Goal: Task Accomplishment & Management: Use online tool/utility

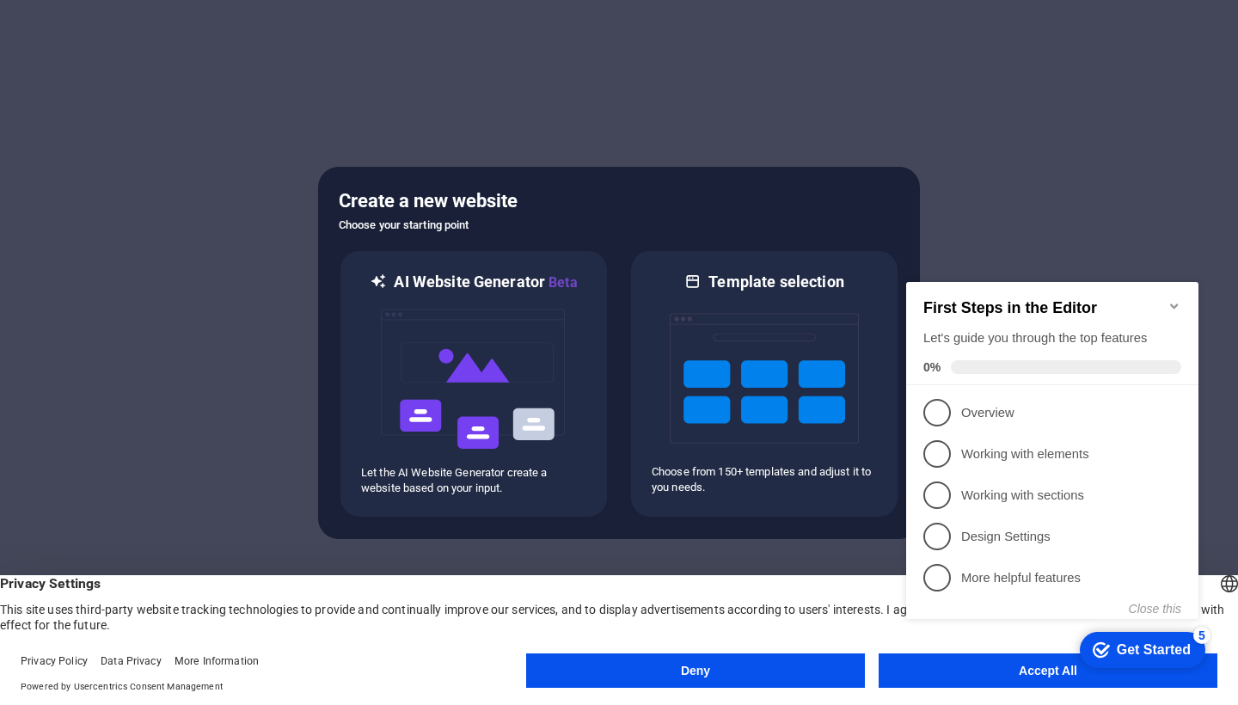
click at [1173, 299] on icon "Minimize checklist" at bounding box center [1175, 306] width 14 height 14
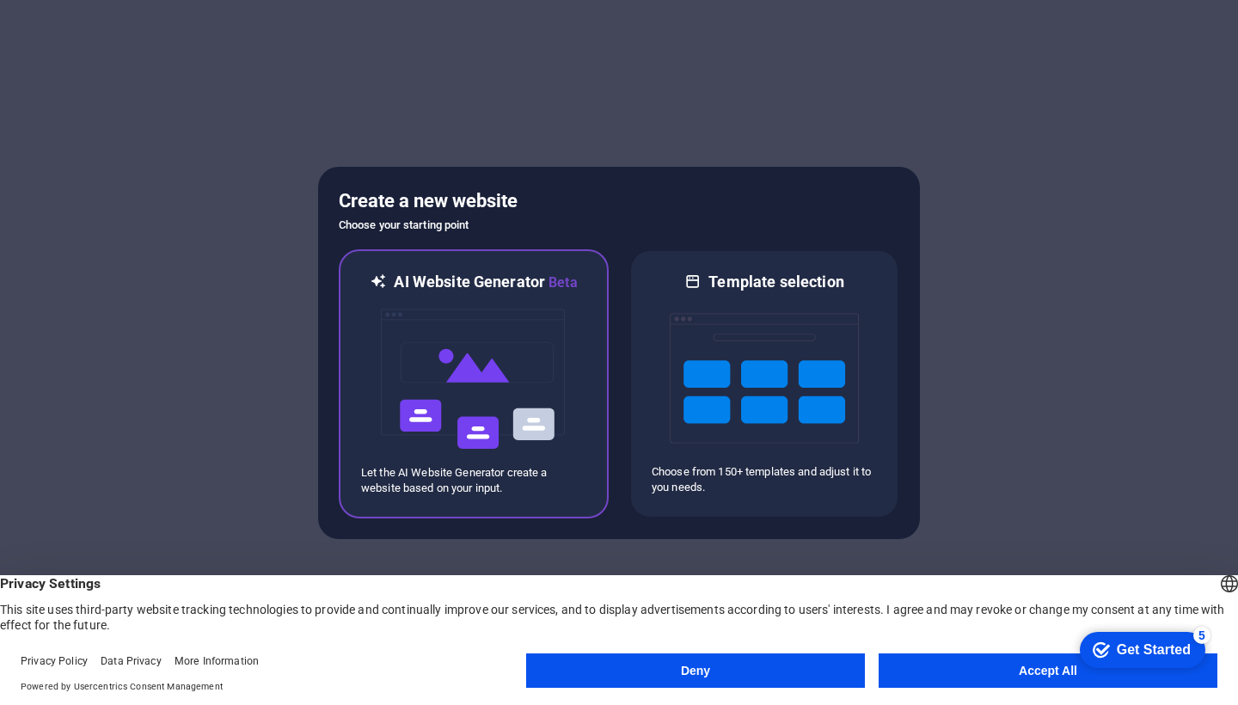
click at [548, 447] on img at bounding box center [473, 379] width 189 height 172
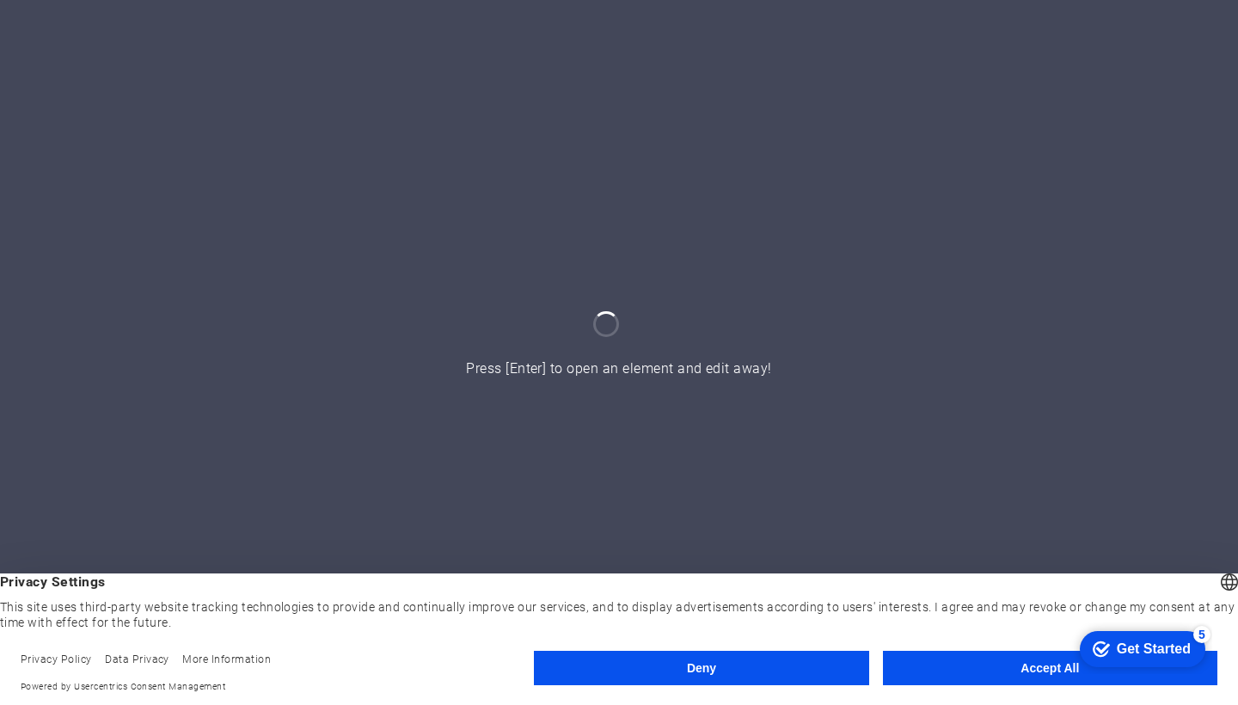
click at [1021, 664] on button "Accept All" at bounding box center [1050, 668] width 335 height 34
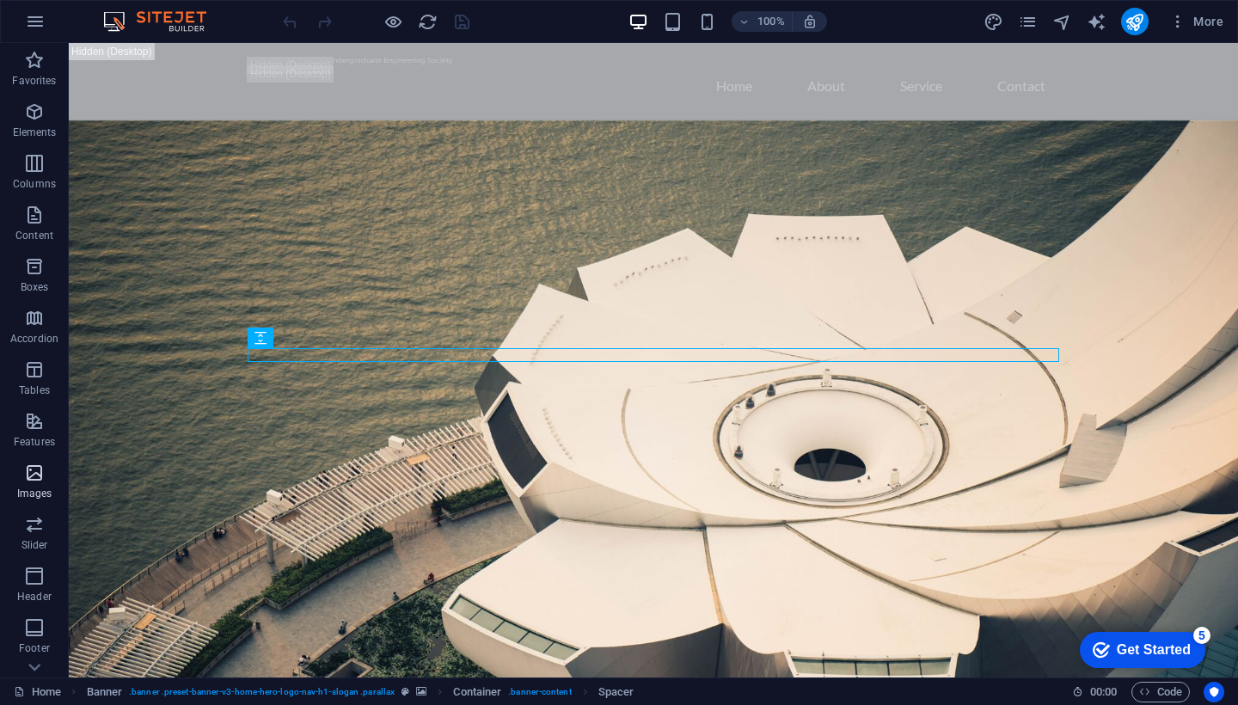
click at [36, 466] on icon "button" at bounding box center [34, 473] width 21 height 21
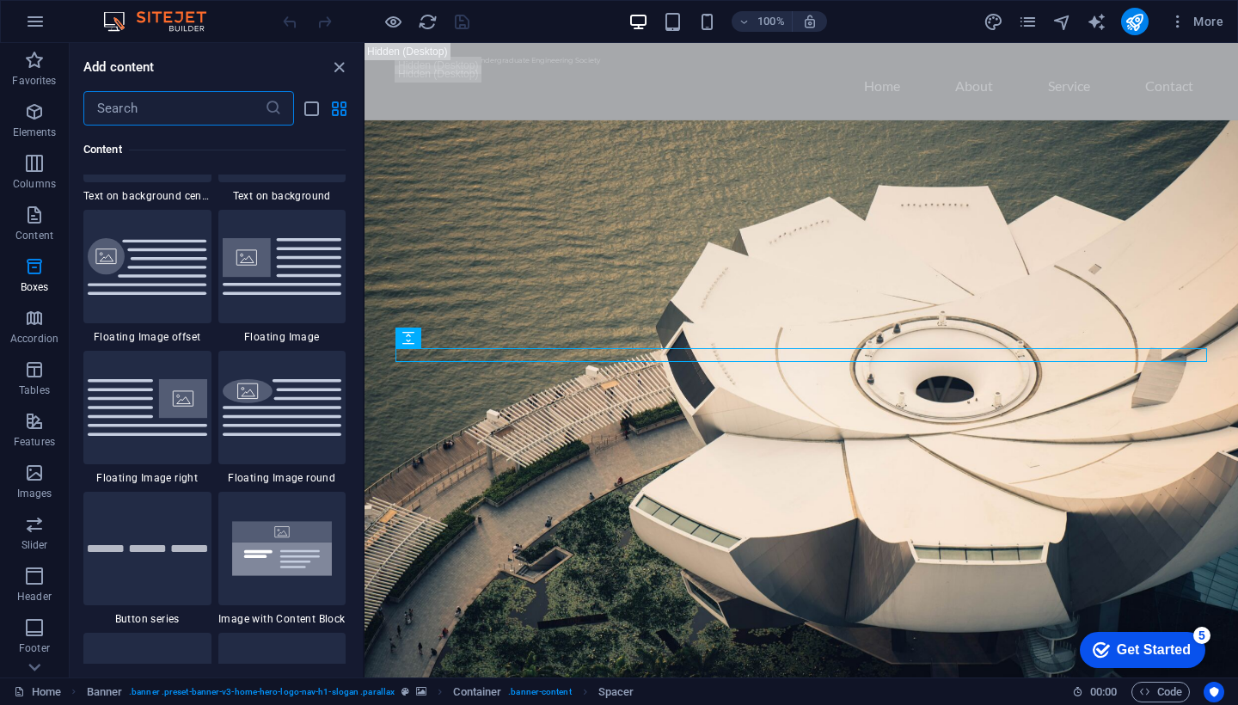
scroll to position [3626, 0]
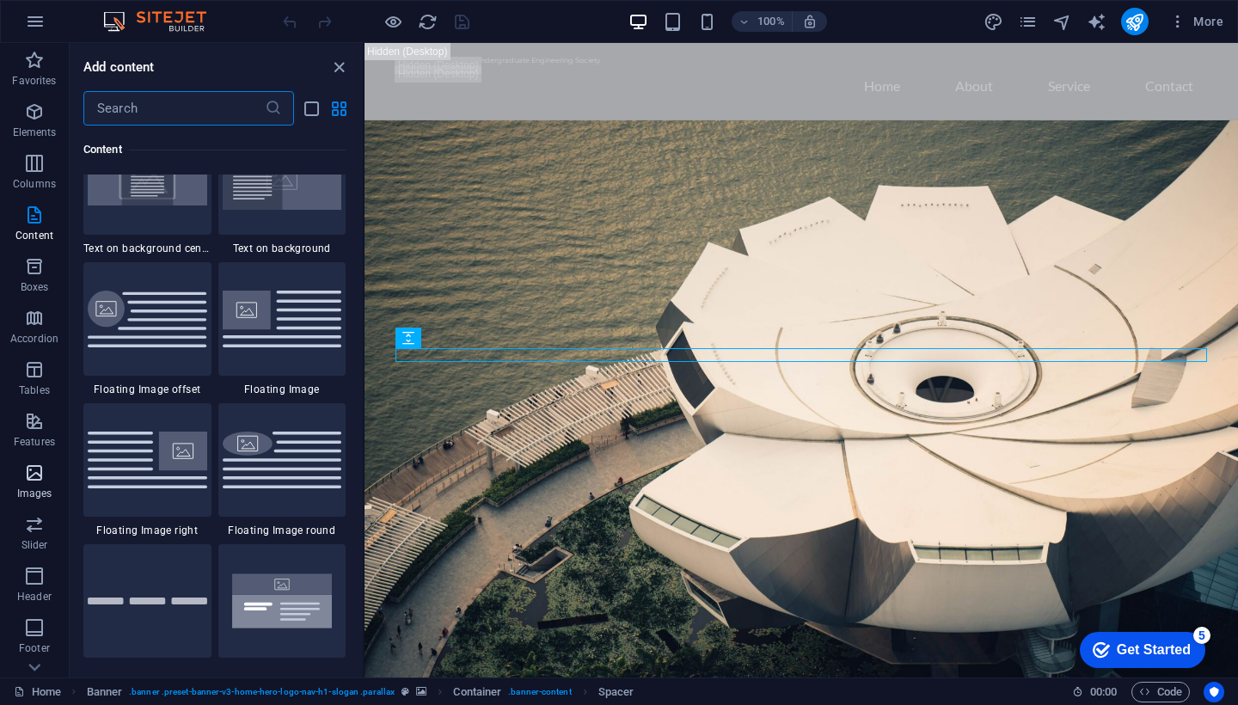
click at [35, 494] on p "Images" at bounding box center [34, 494] width 35 height 14
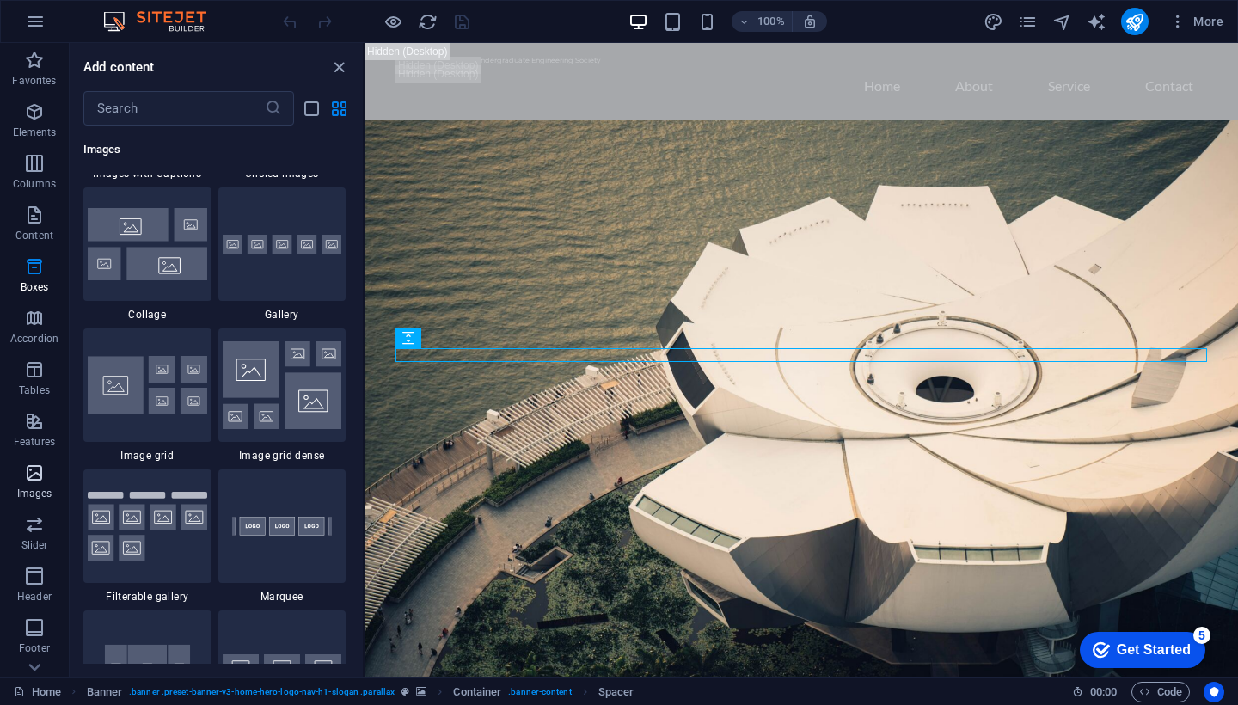
scroll to position [8862, 0]
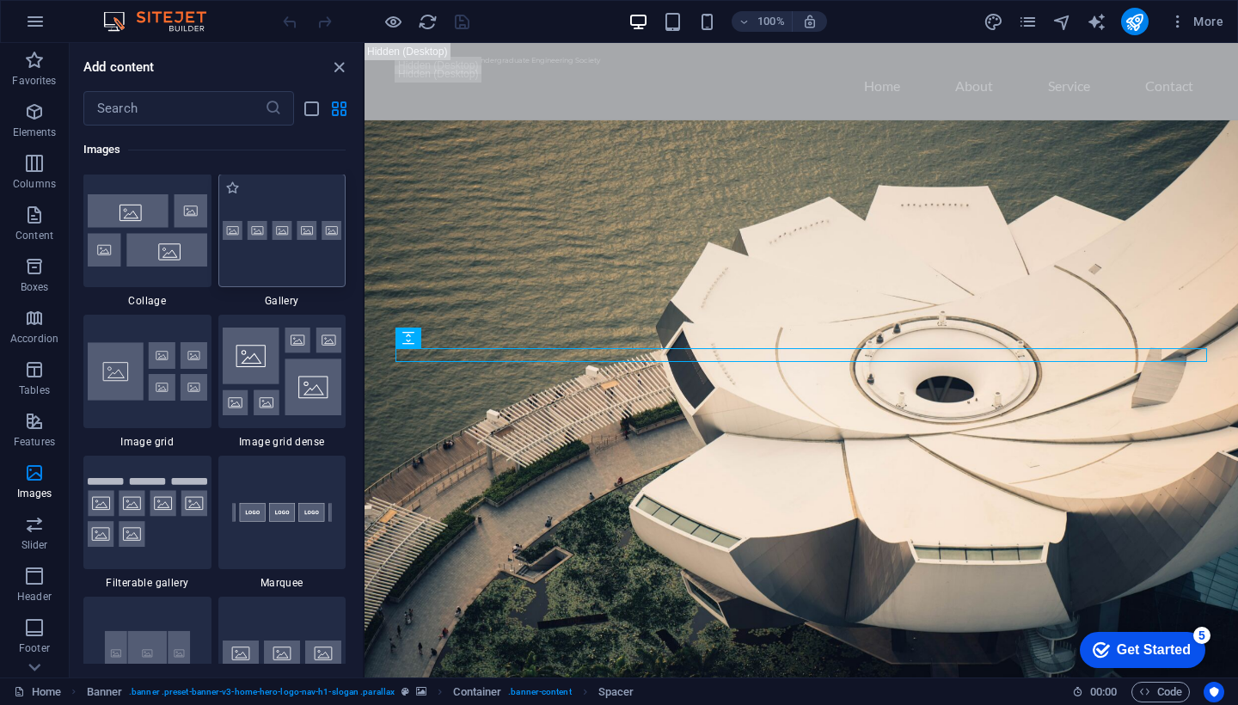
click at [256, 241] on img at bounding box center [283, 231] width 120 height 20
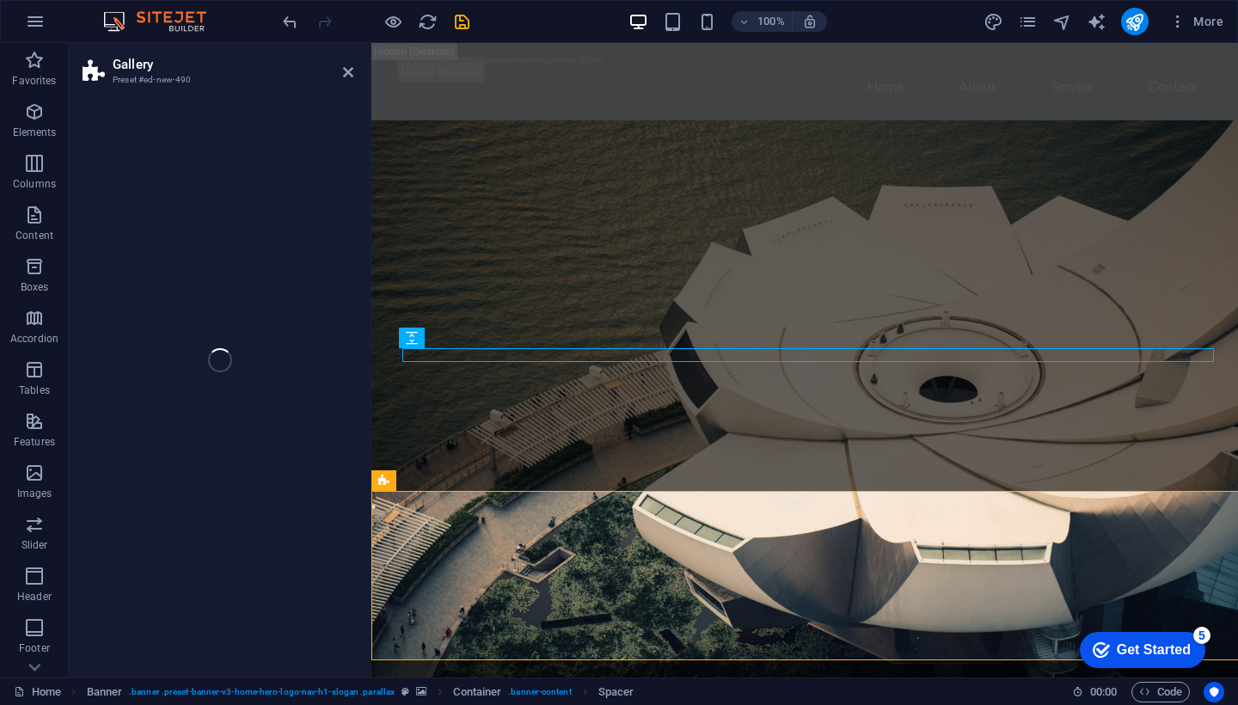
select select "rem"
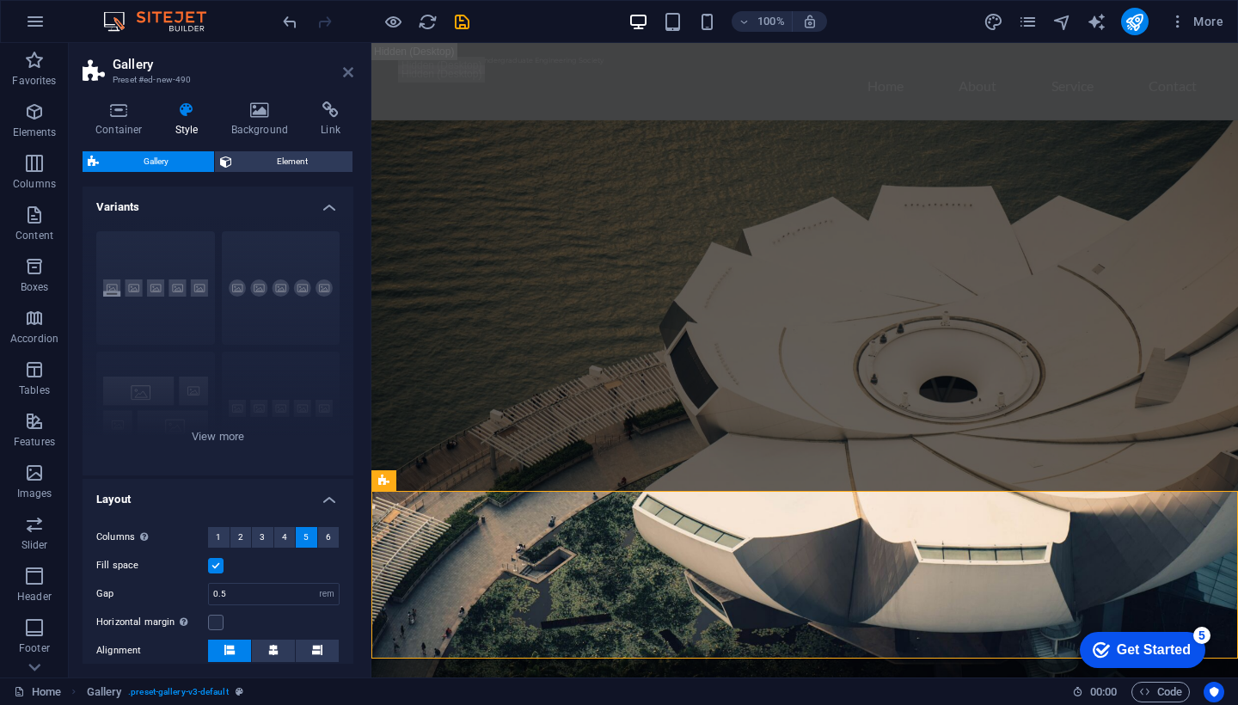
click at [351, 67] on icon at bounding box center [348, 72] width 10 height 14
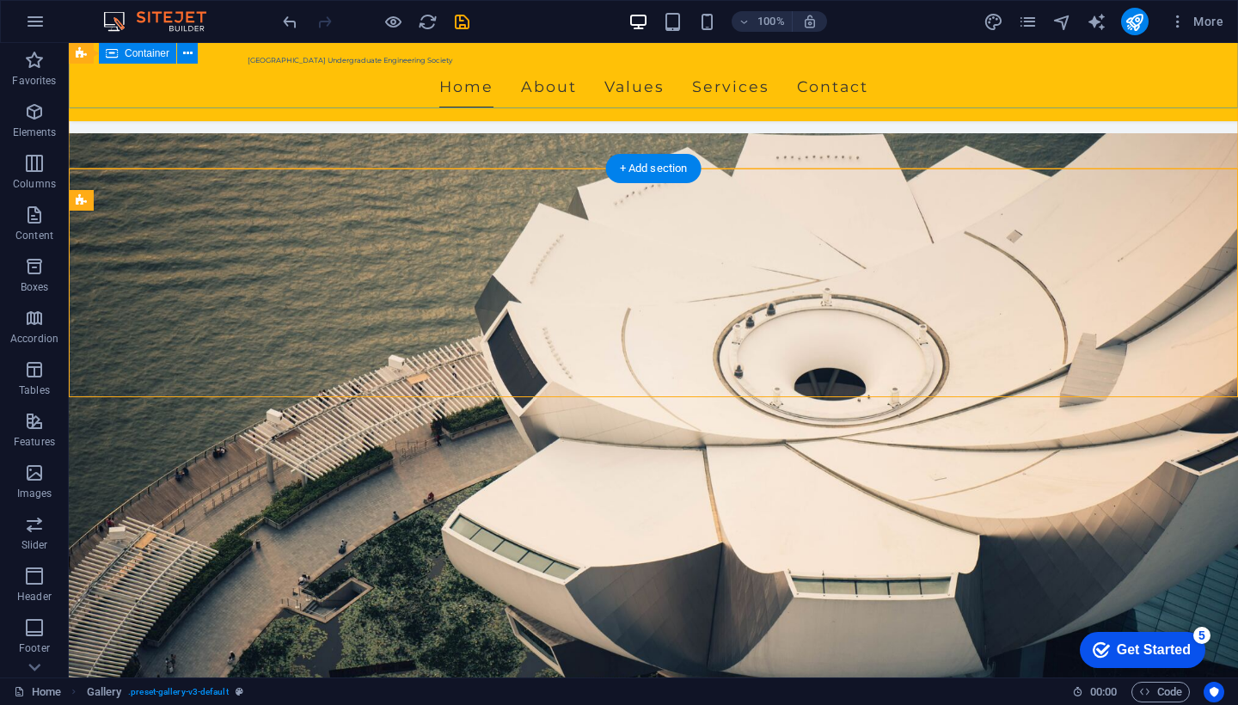
scroll to position [322, 0]
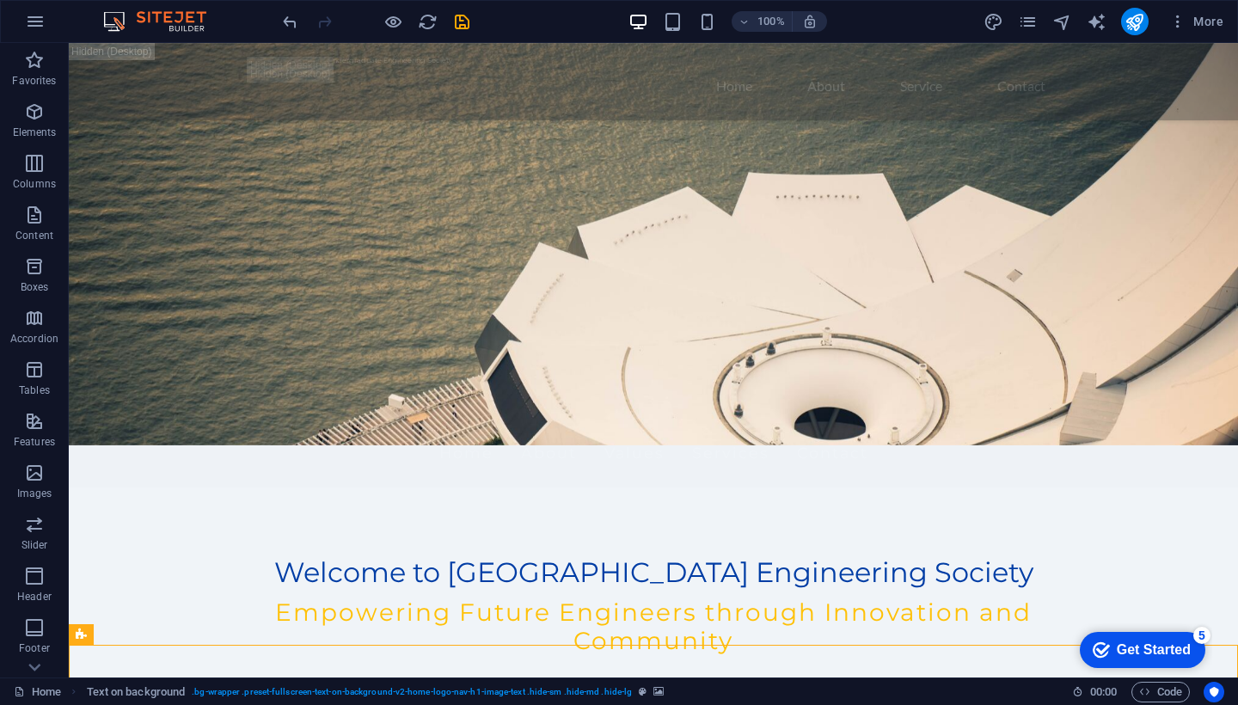
scroll to position [96, 0]
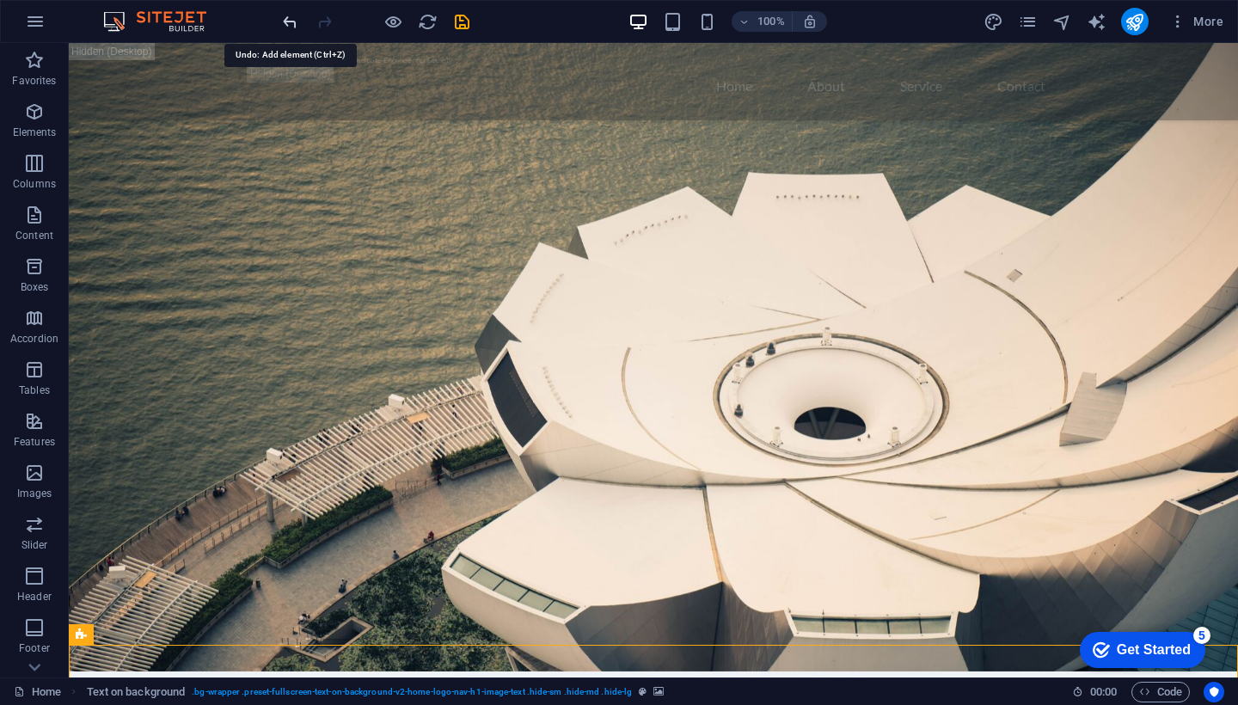
click at [0, 0] on icon "undo" at bounding box center [0, 0] width 0 height 0
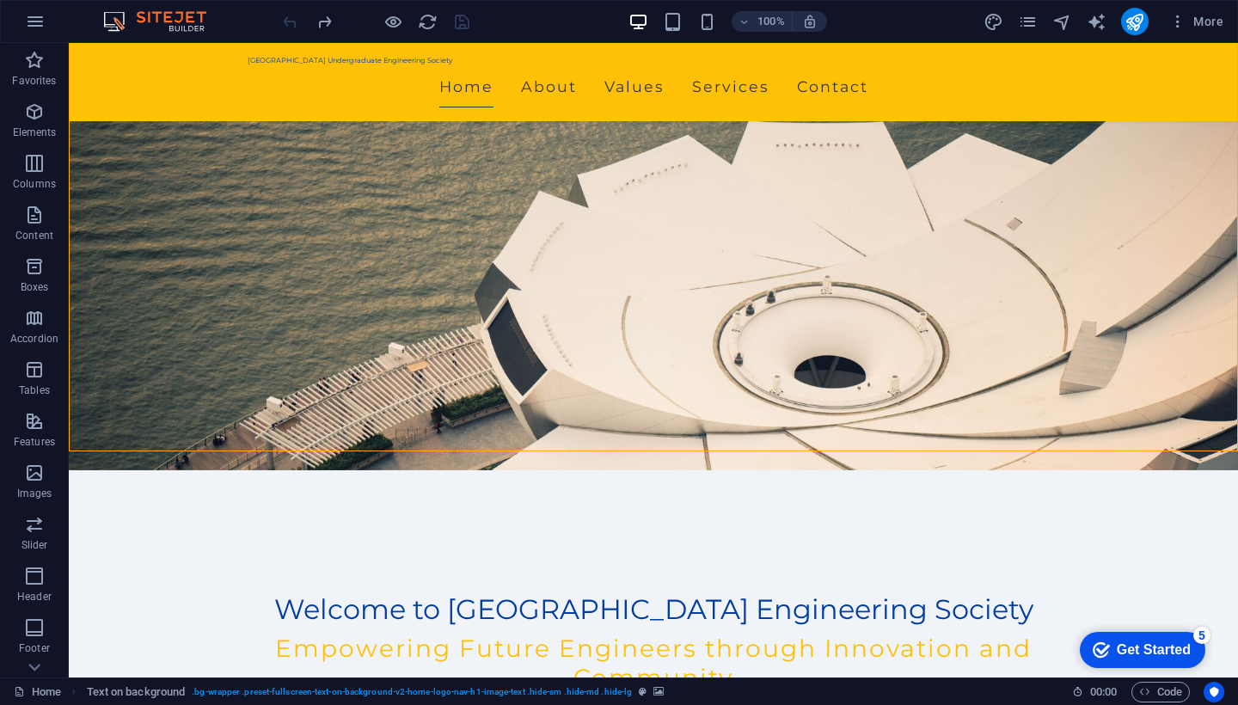
scroll to position [520, 0]
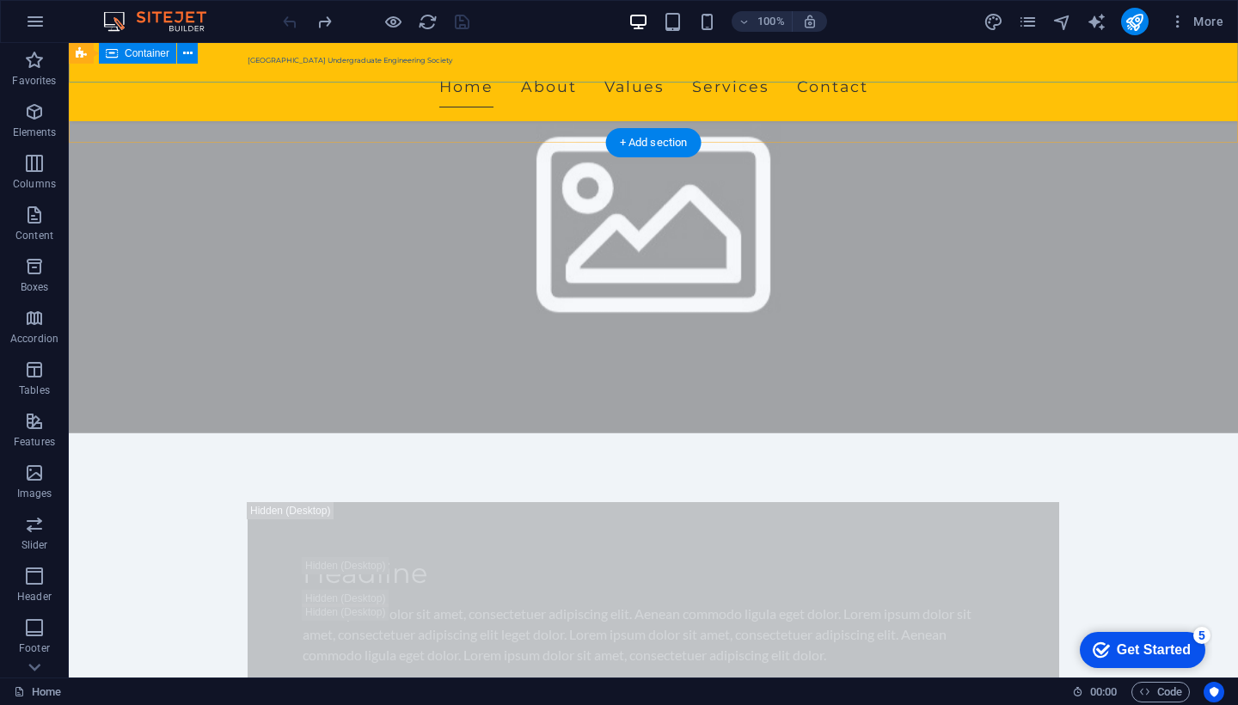
scroll to position [1464, 0]
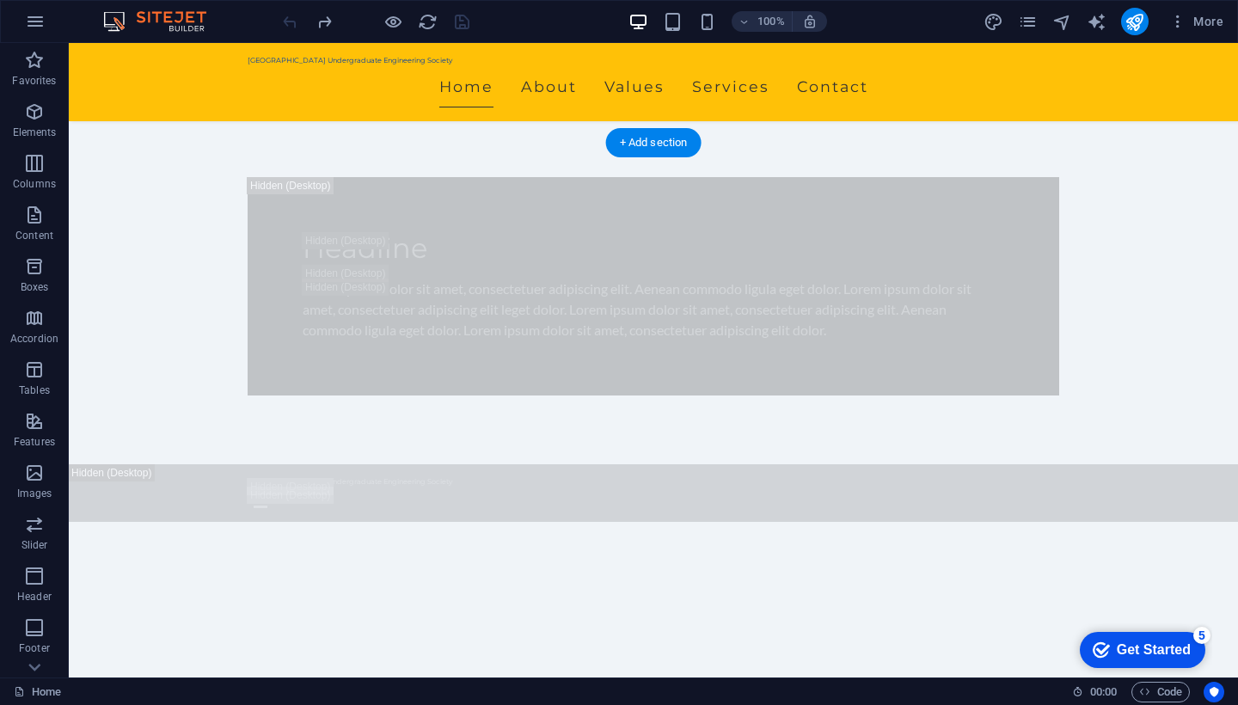
click at [1106, 652] on div "checkmark Get Started 5" at bounding box center [1142, 650] width 98 height 17
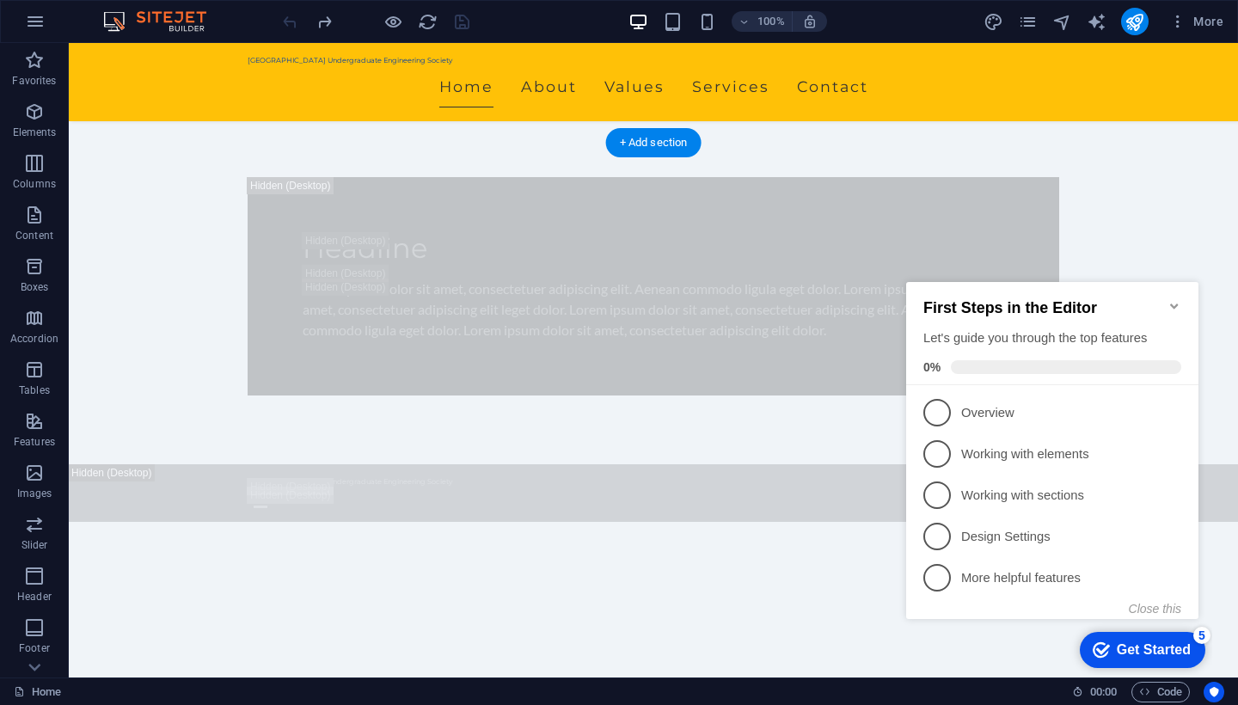
click at [1176, 302] on icon "Minimize checklist" at bounding box center [1175, 306] width 14 height 14
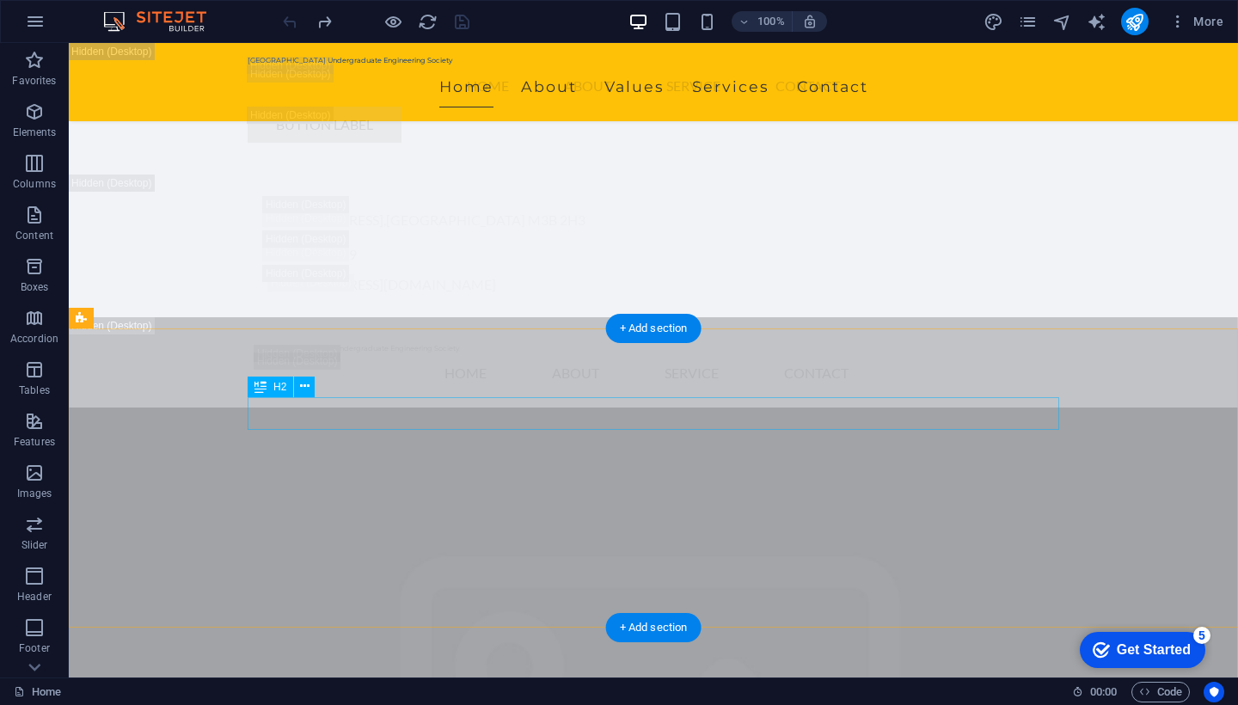
scroll to position [3835, 0]
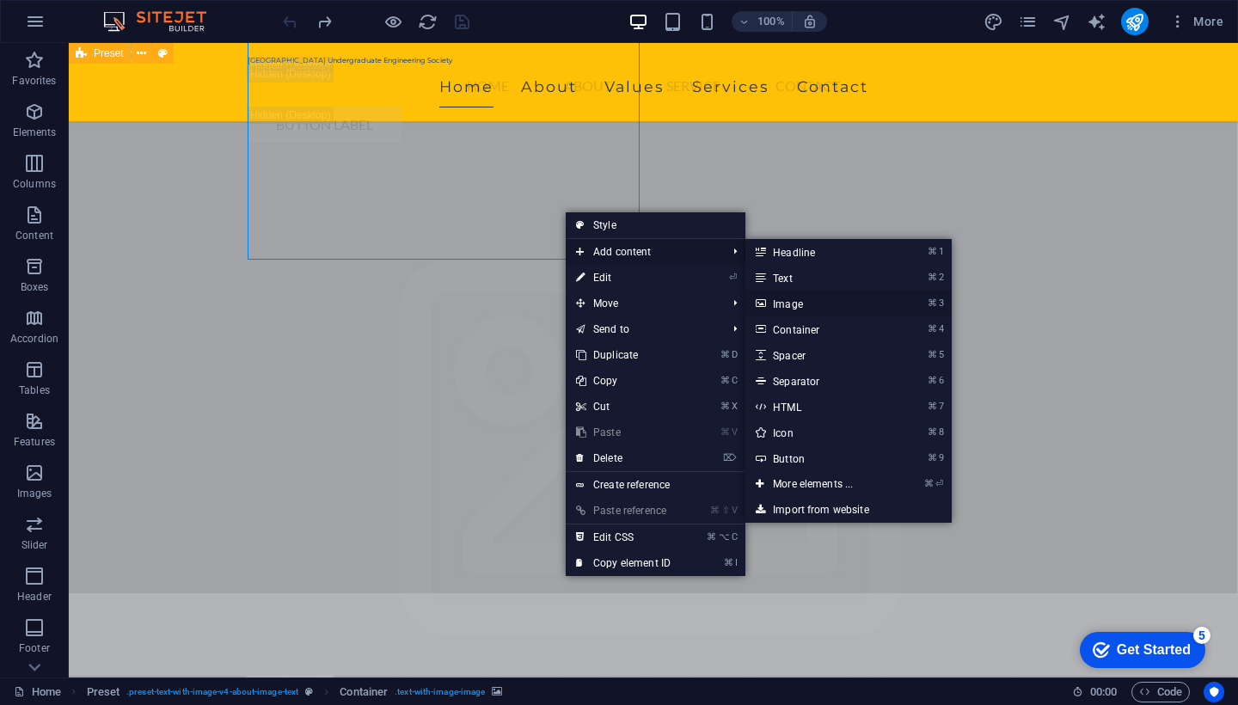
click at [783, 304] on link "⌘ 3 Image" at bounding box center [817, 304] width 142 height 26
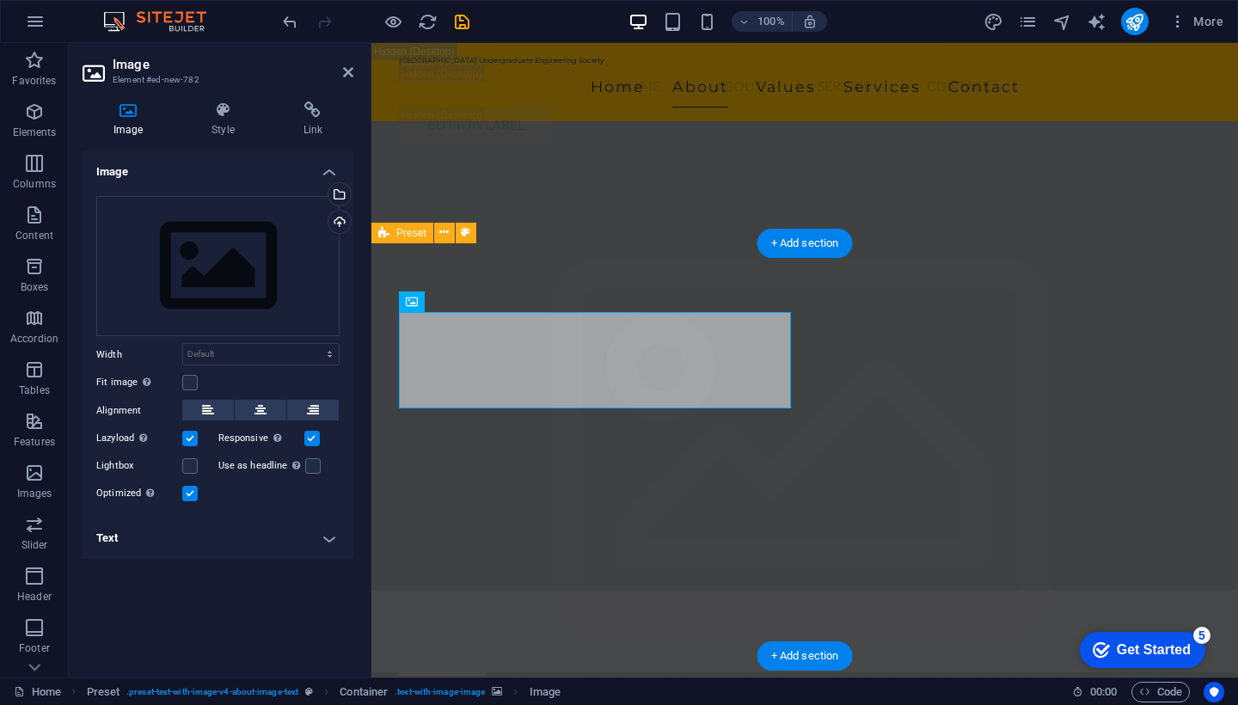
scroll to position [3507, 0]
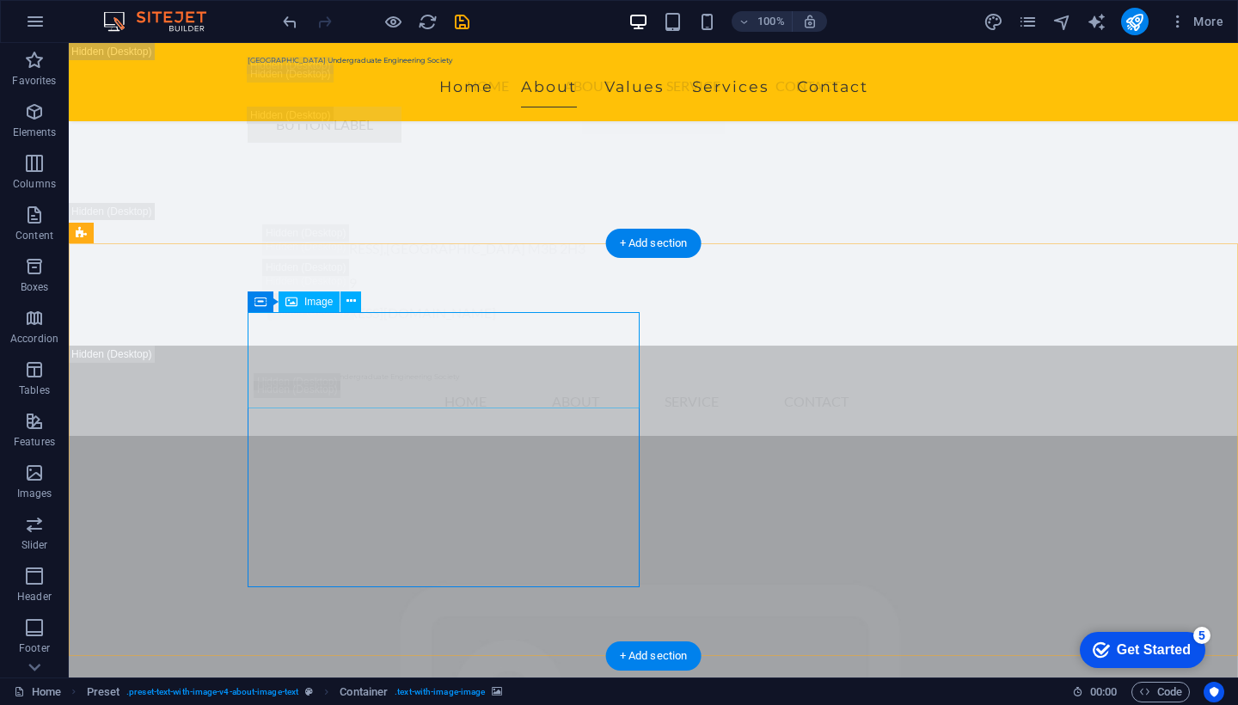
click at [308, 304] on span "Image" at bounding box center [318, 302] width 28 height 10
click at [359, 295] on icon at bounding box center [358, 301] width 13 height 18
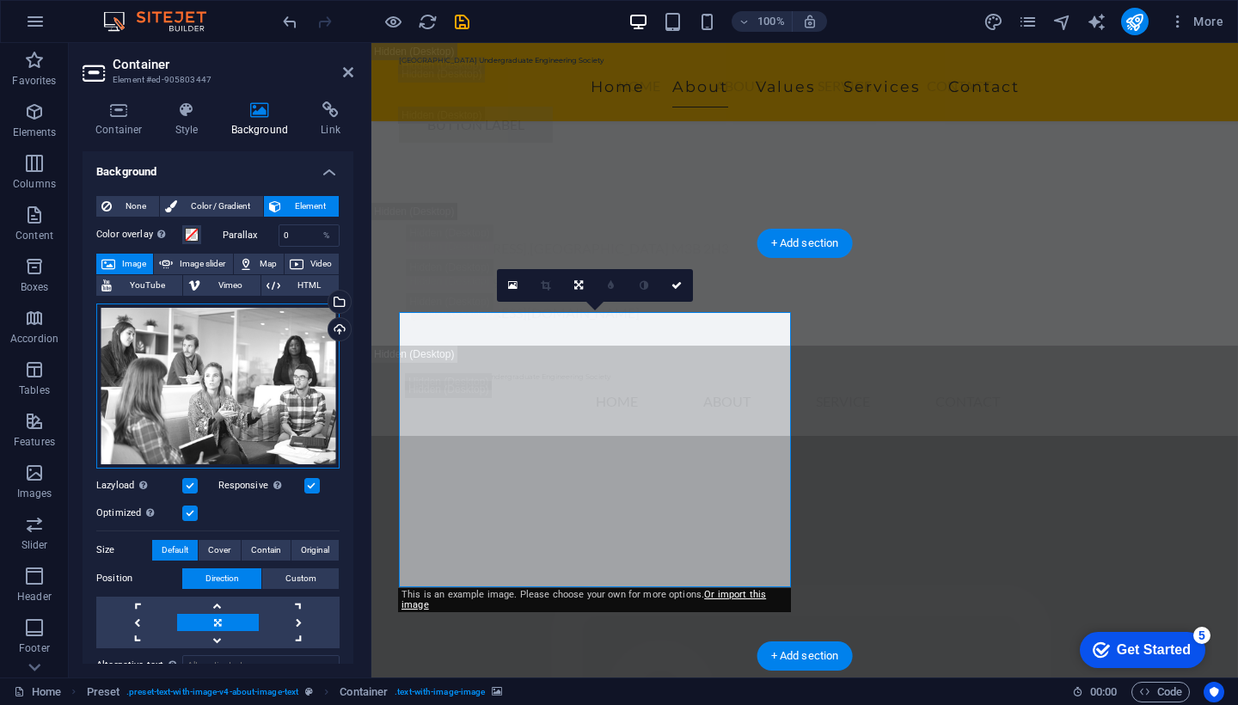
click at [274, 368] on div "Drag files here, click to choose files or select files from Files or our free s…" at bounding box center [217, 386] width 243 height 165
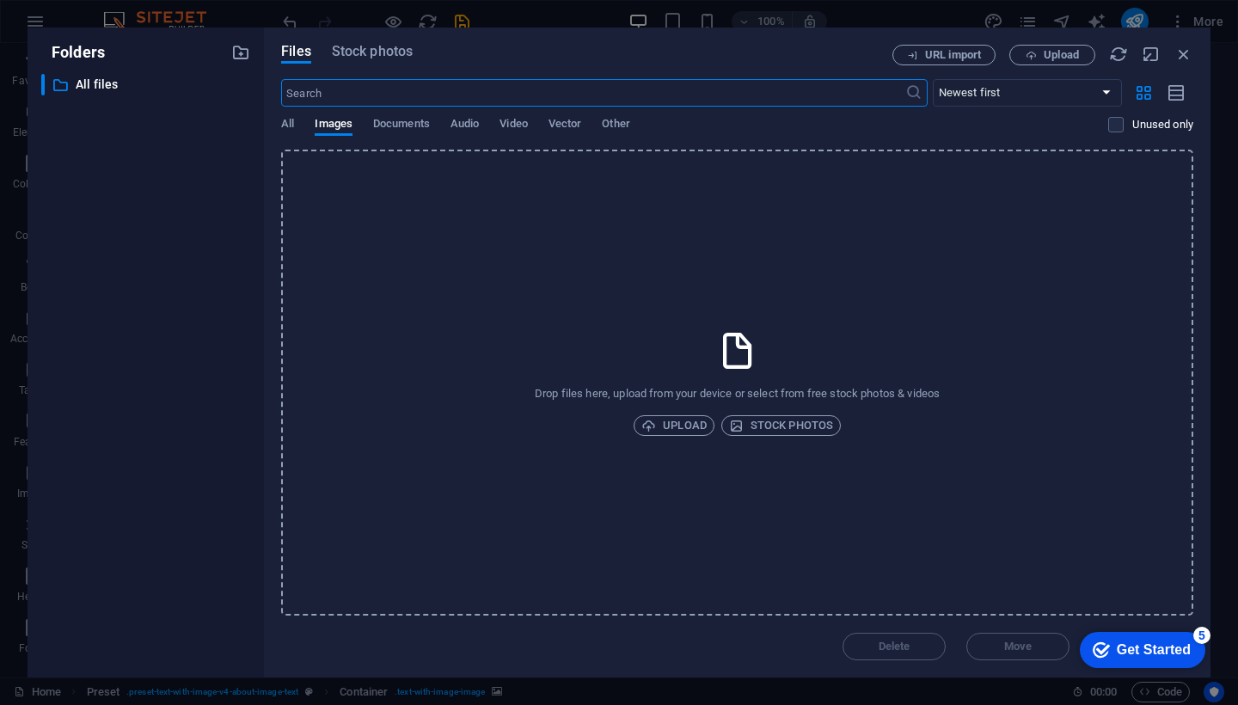
click at [273, 402] on div "Files Stock photos URL import Upload ​ Newest first Oldest first Name (A-Z) Nam…" at bounding box center [737, 353] width 947 height 650
click at [710, 396] on p "Drop files here, upload from your device or select from free stock photos & vid…" at bounding box center [737, 393] width 405 height 15
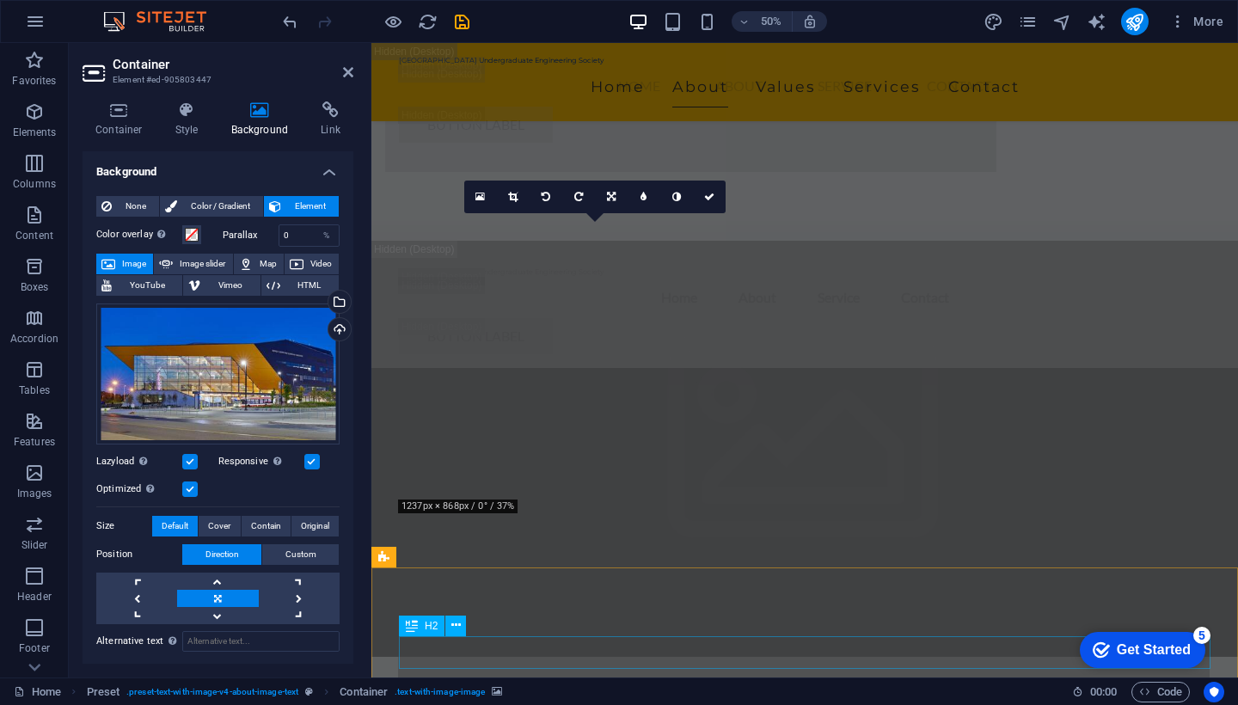
scroll to position [3596, 0]
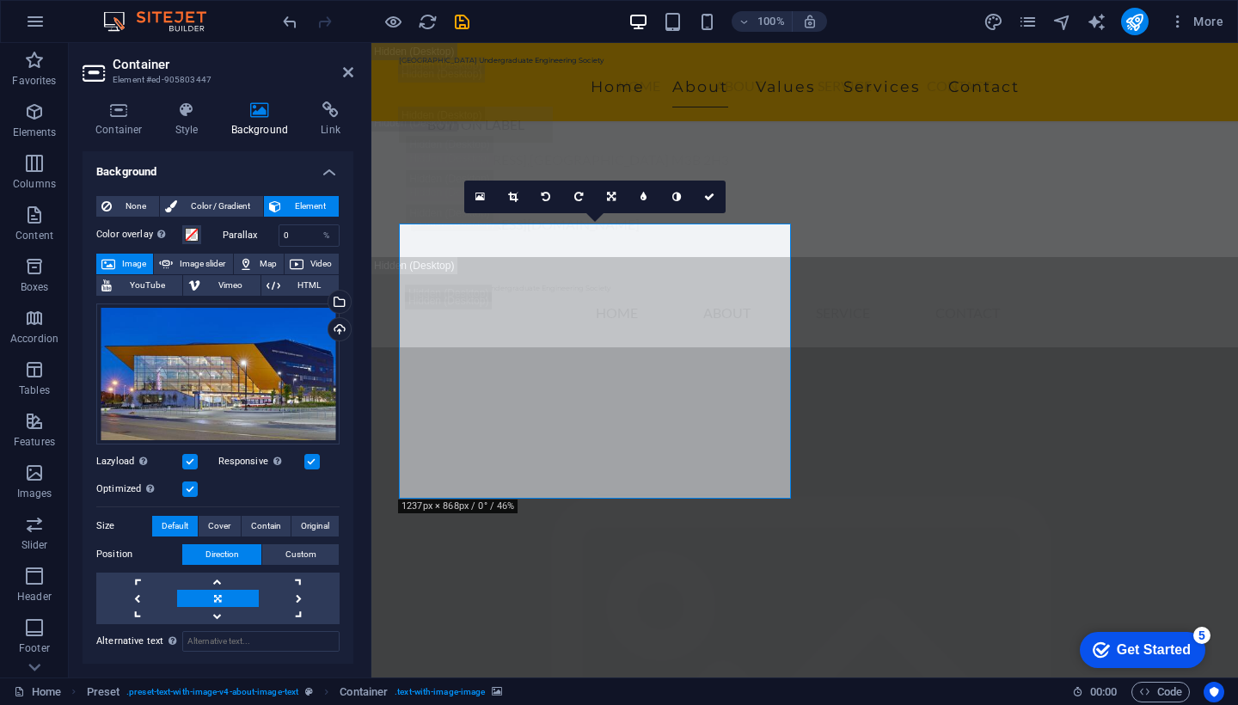
click at [214, 593] on link at bounding box center [217, 598] width 81 height 17
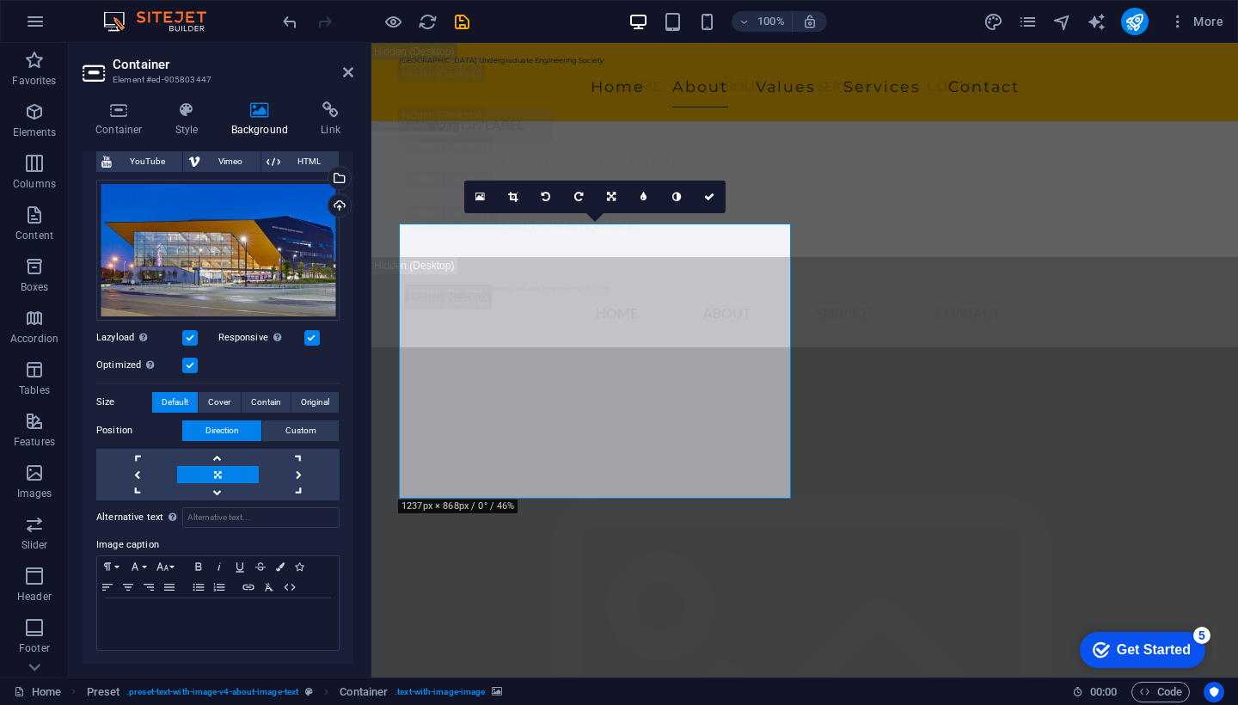
scroll to position [123, 0]
click at [347, 71] on icon at bounding box center [348, 72] width 10 height 14
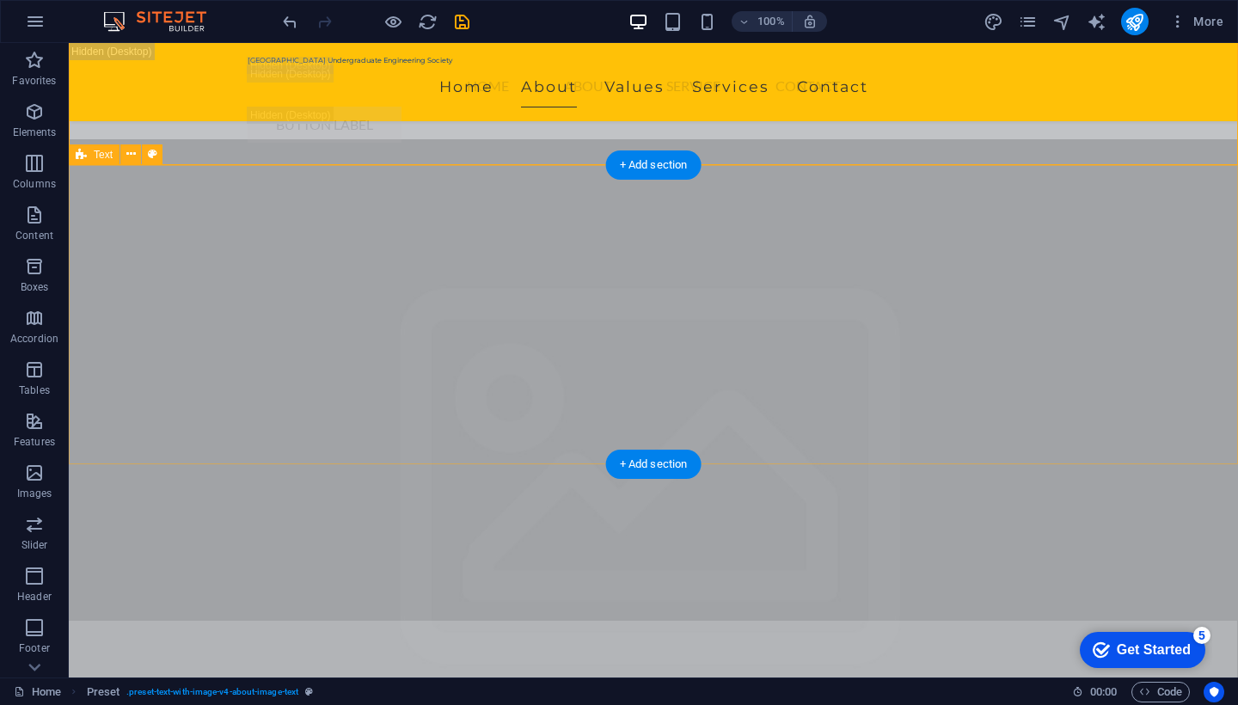
scroll to position [3998, 0]
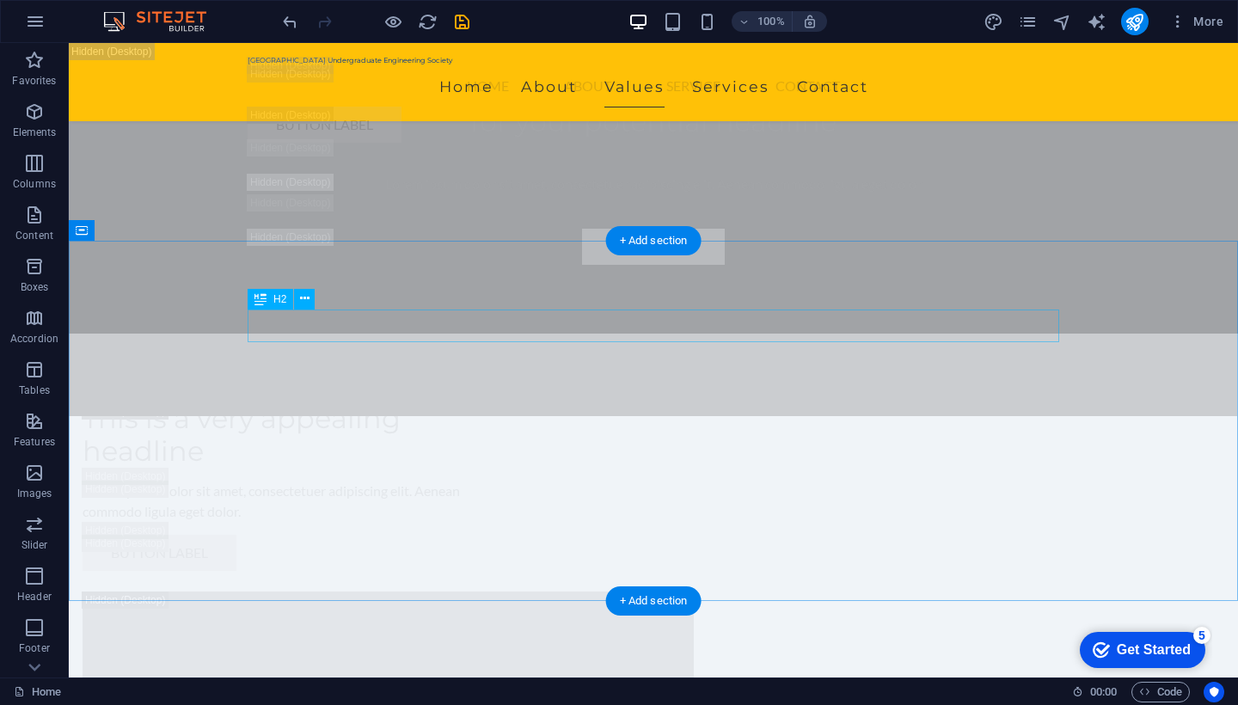
scroll to position [4636, 0]
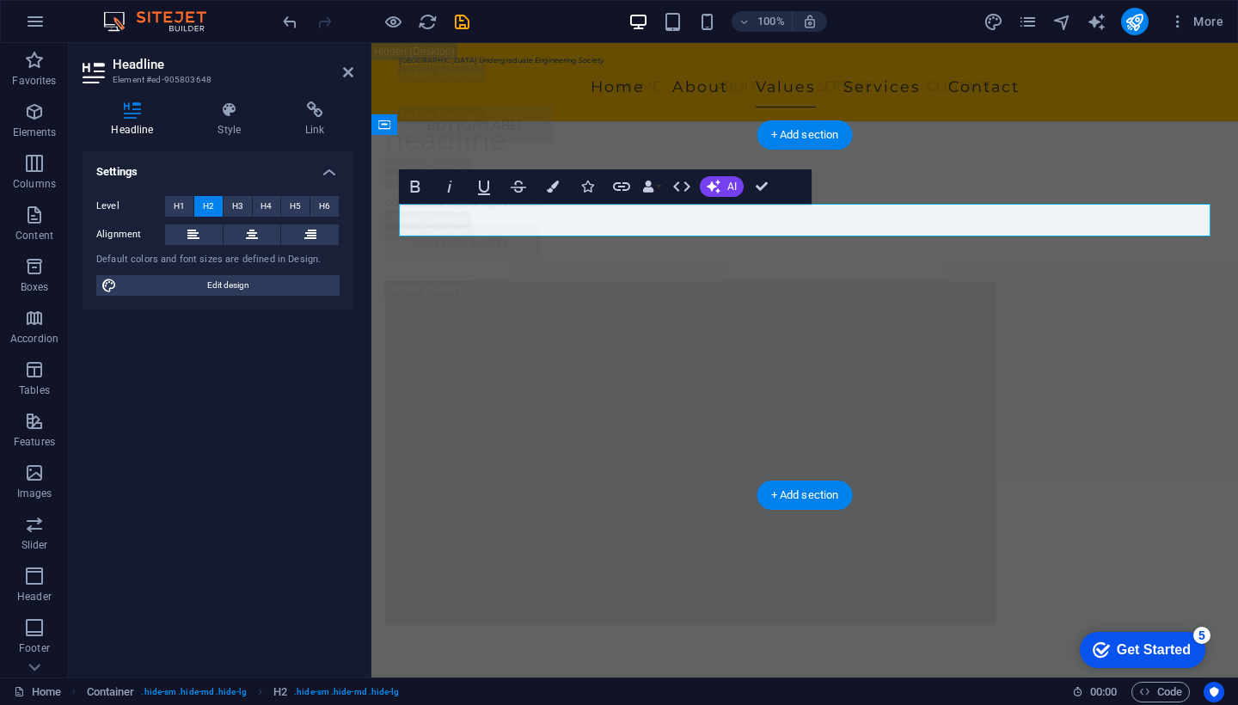
scroll to position [4656, 0]
click at [346, 77] on icon at bounding box center [348, 72] width 10 height 14
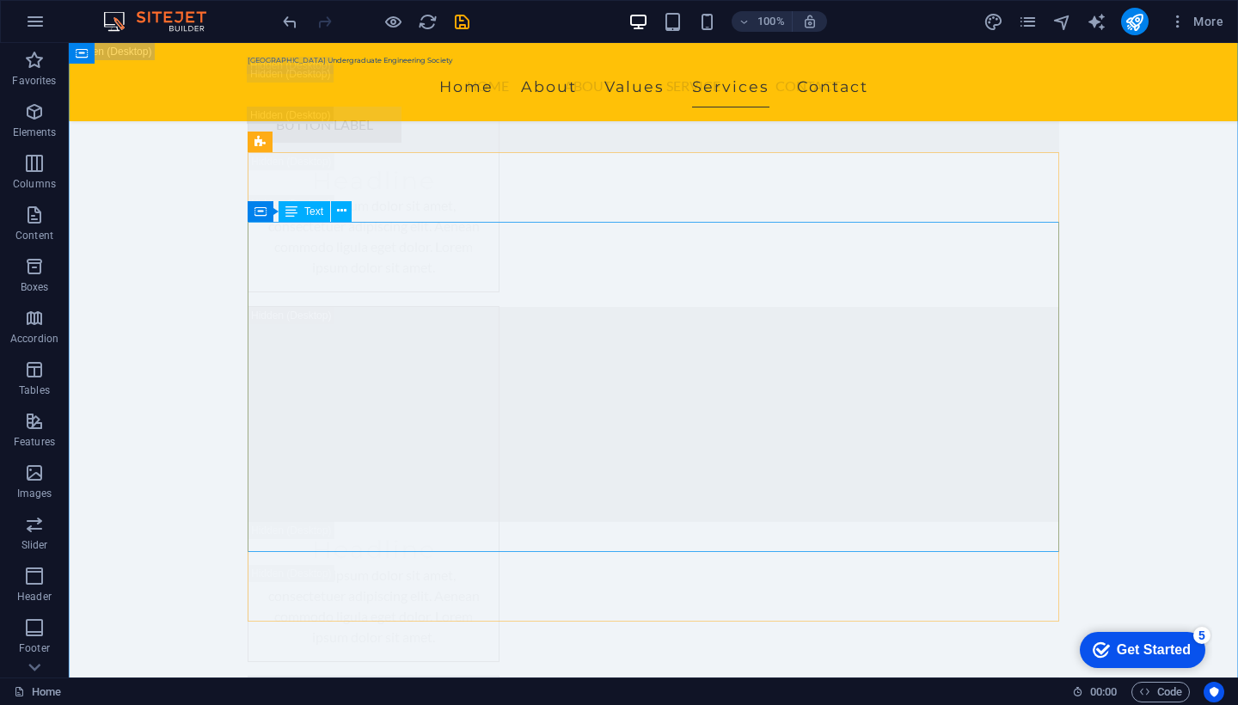
scroll to position [11314, 0]
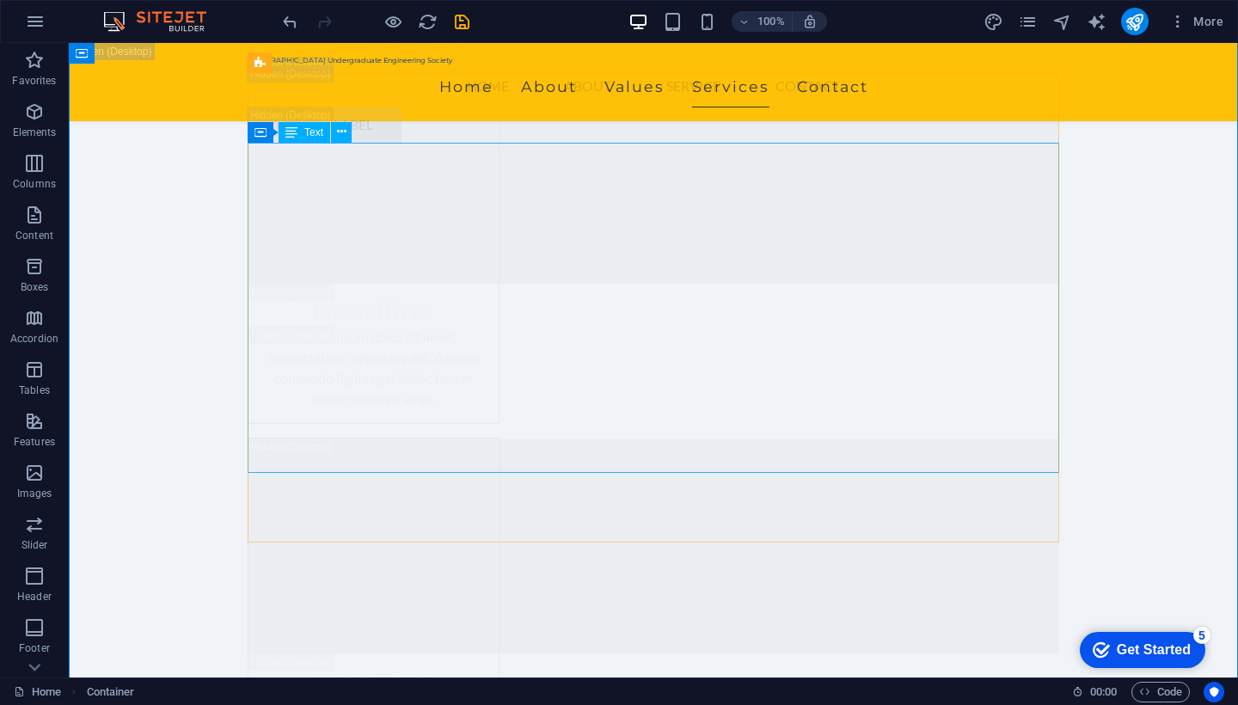
scroll to position [11479, 0]
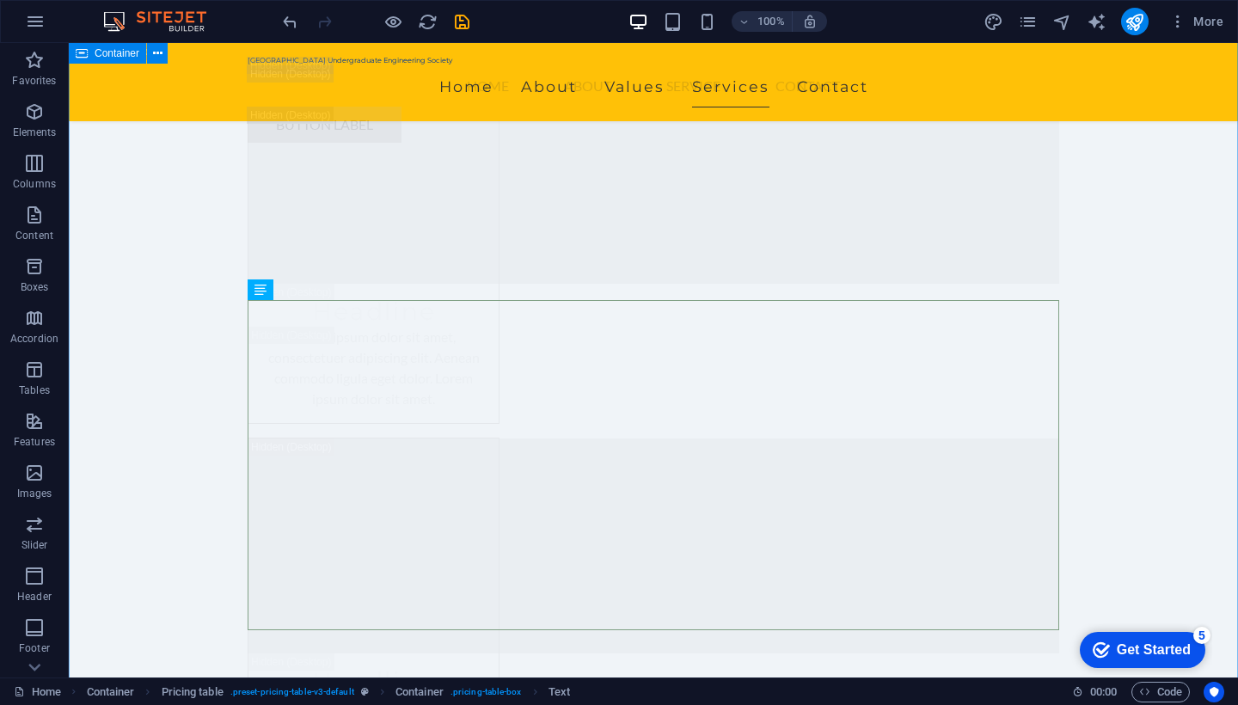
scroll to position [11721, 0]
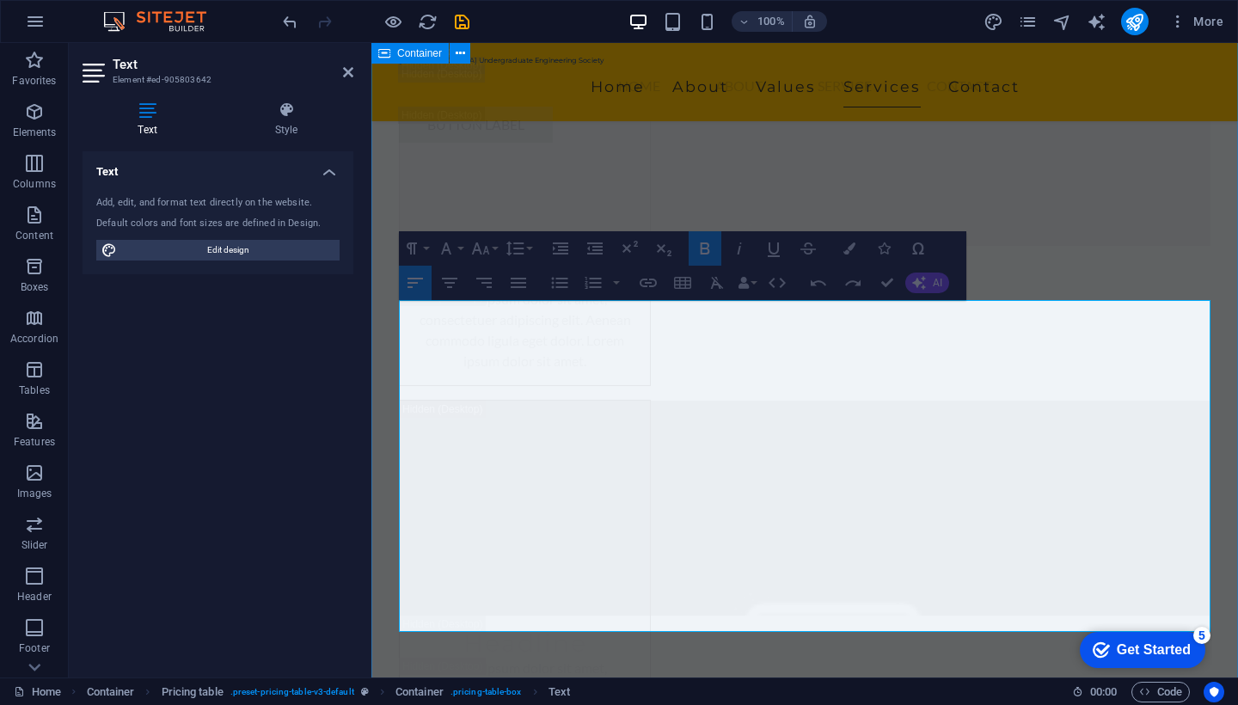
drag, startPoint x: 657, startPoint y: 613, endPoint x: 396, endPoint y: 313, distance: 397.5
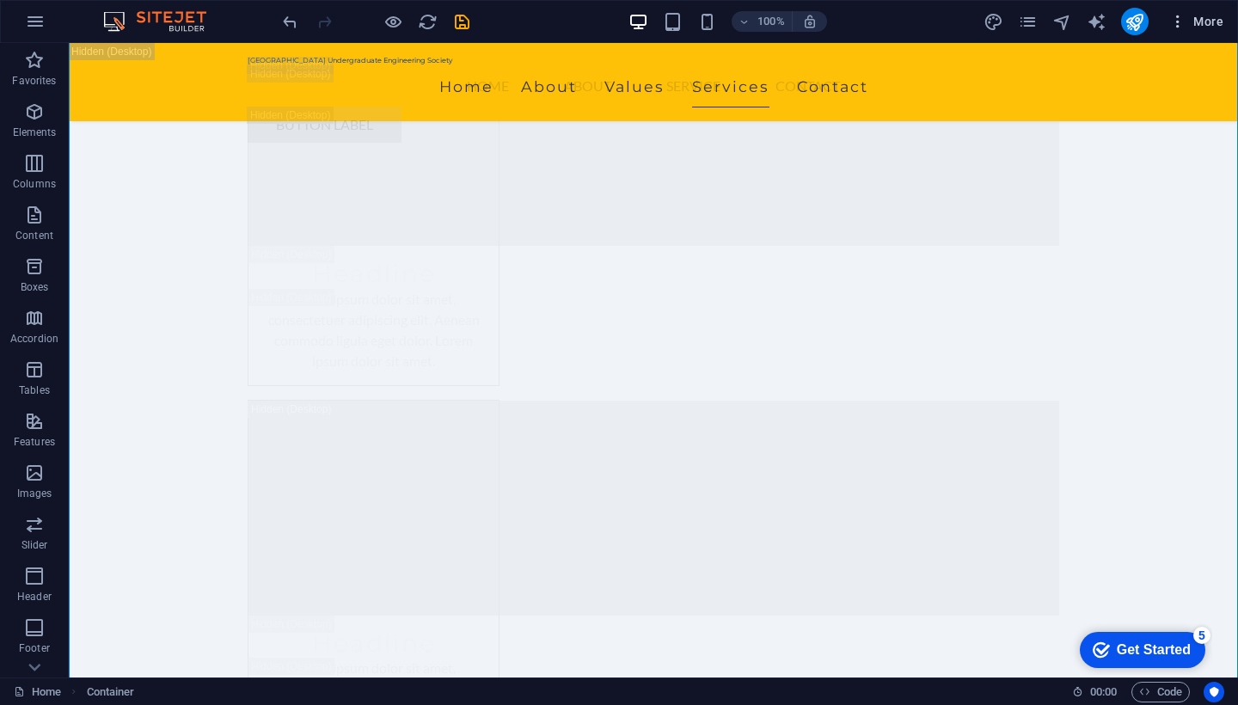
click at [0, 0] on span "More" at bounding box center [0, 0] width 0 height 0
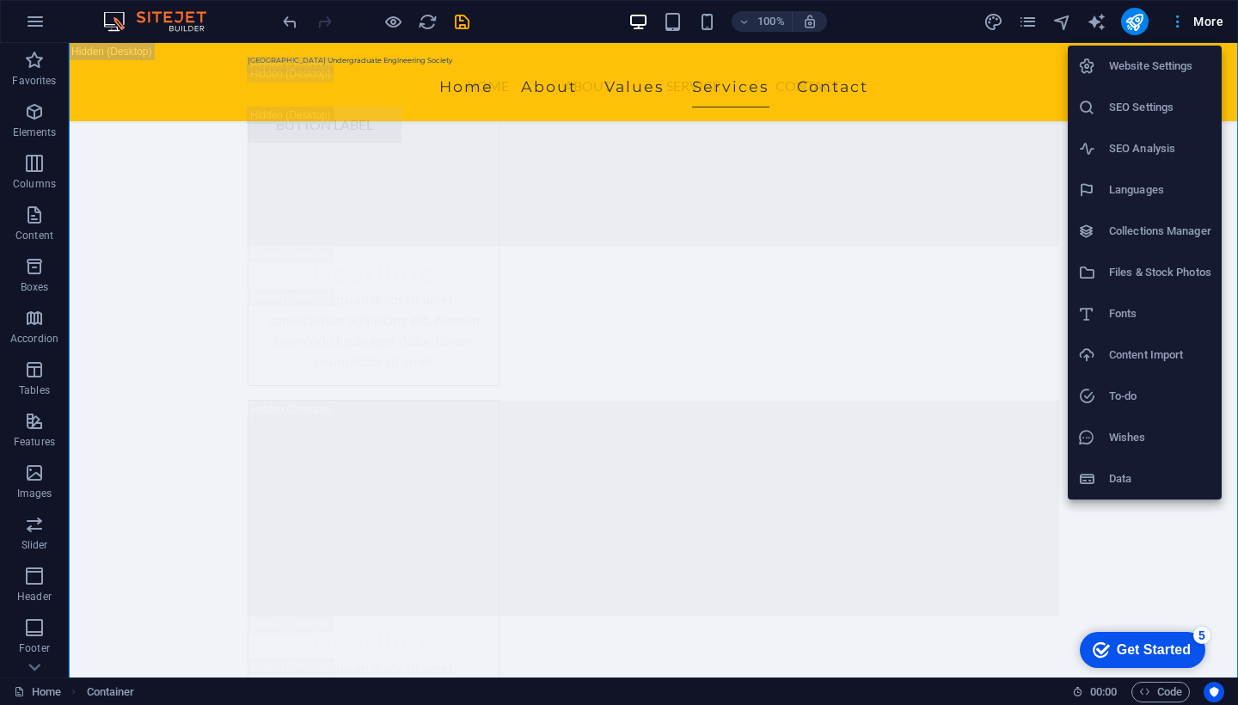
click at [1201, 17] on div at bounding box center [619, 352] width 1238 height 705
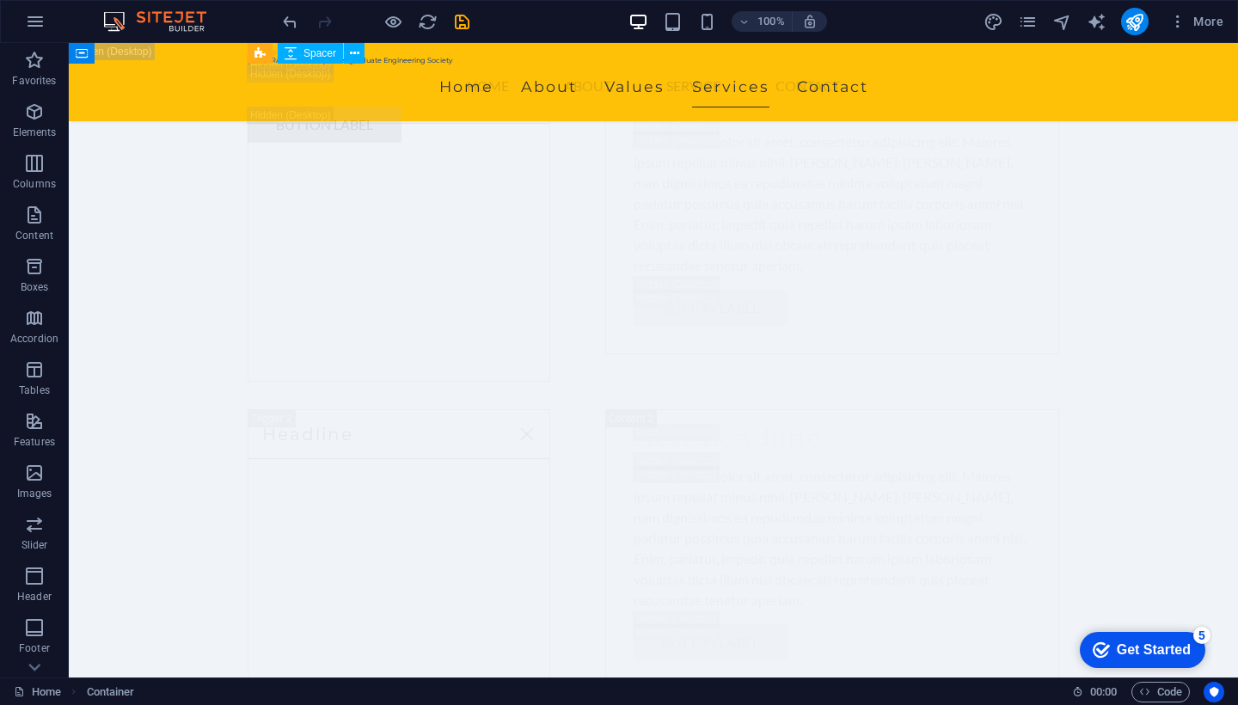
scroll to position [12973, 0]
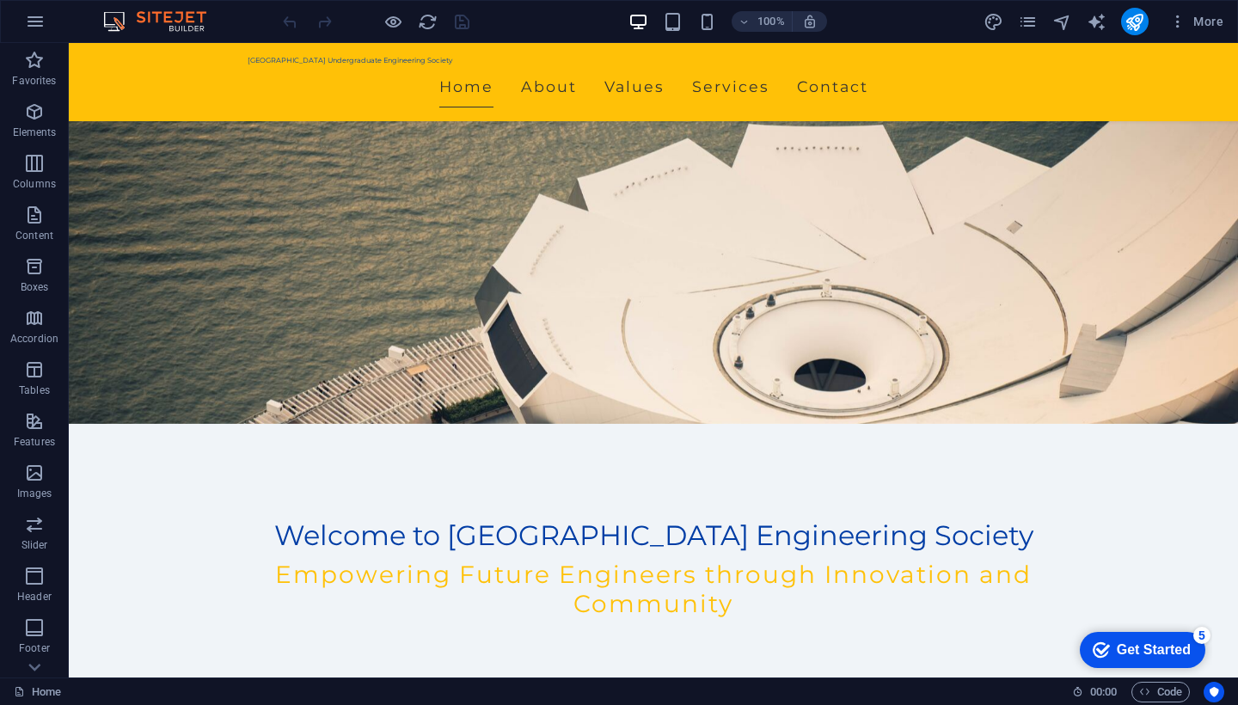
scroll to position [2111, 0]
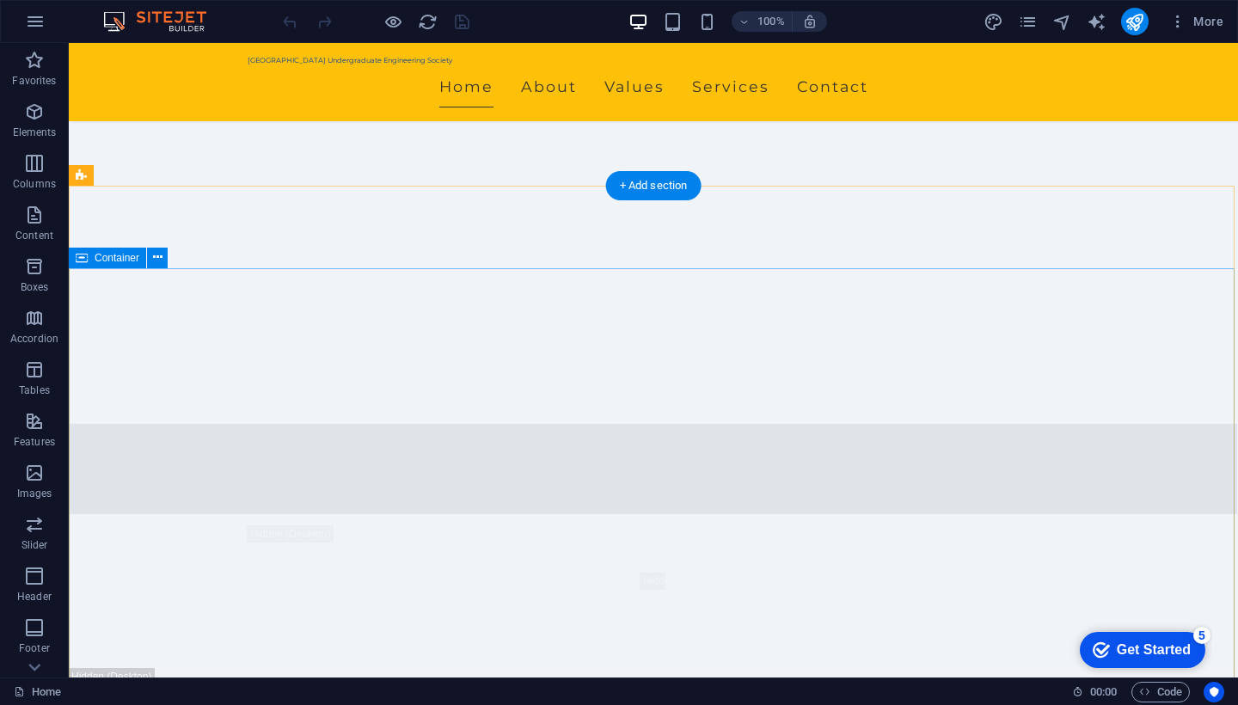
click at [1124, 645] on div "Get Started" at bounding box center [1154, 649] width 74 height 15
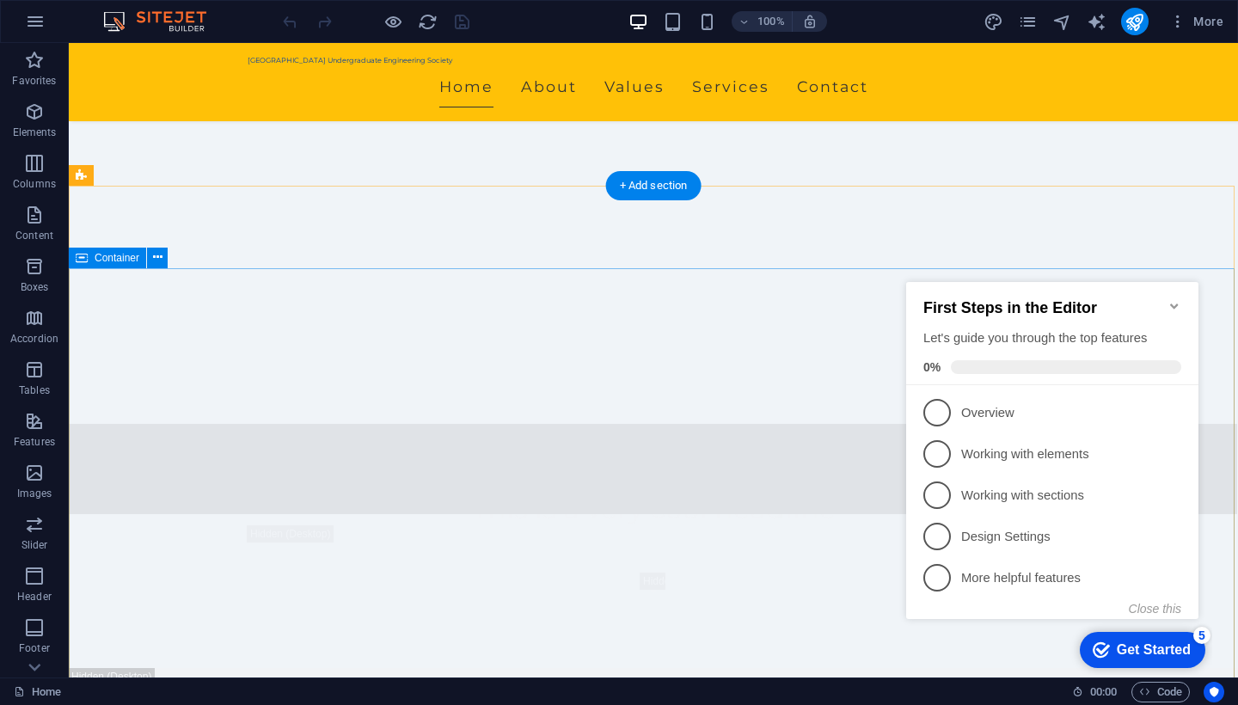
click at [1124, 645] on div "Get Started" at bounding box center [1154, 649] width 74 height 15
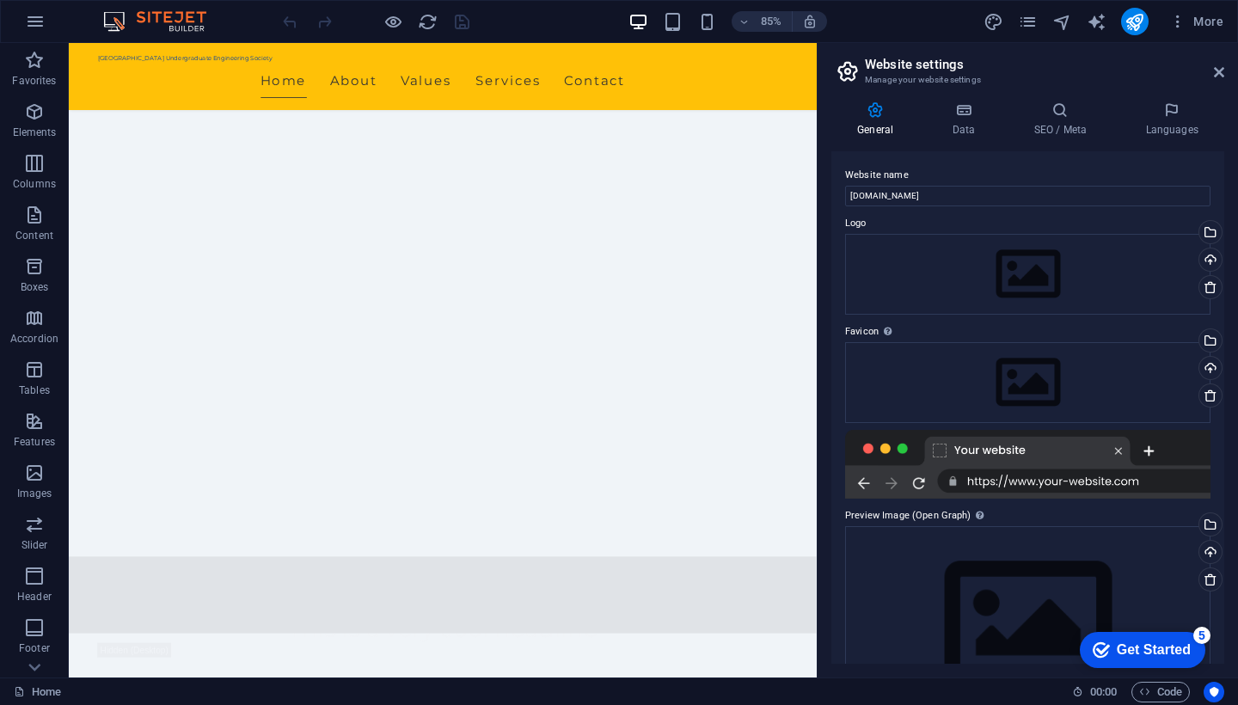
scroll to position [0, 0]
click at [960, 107] on icon at bounding box center [963, 109] width 75 height 17
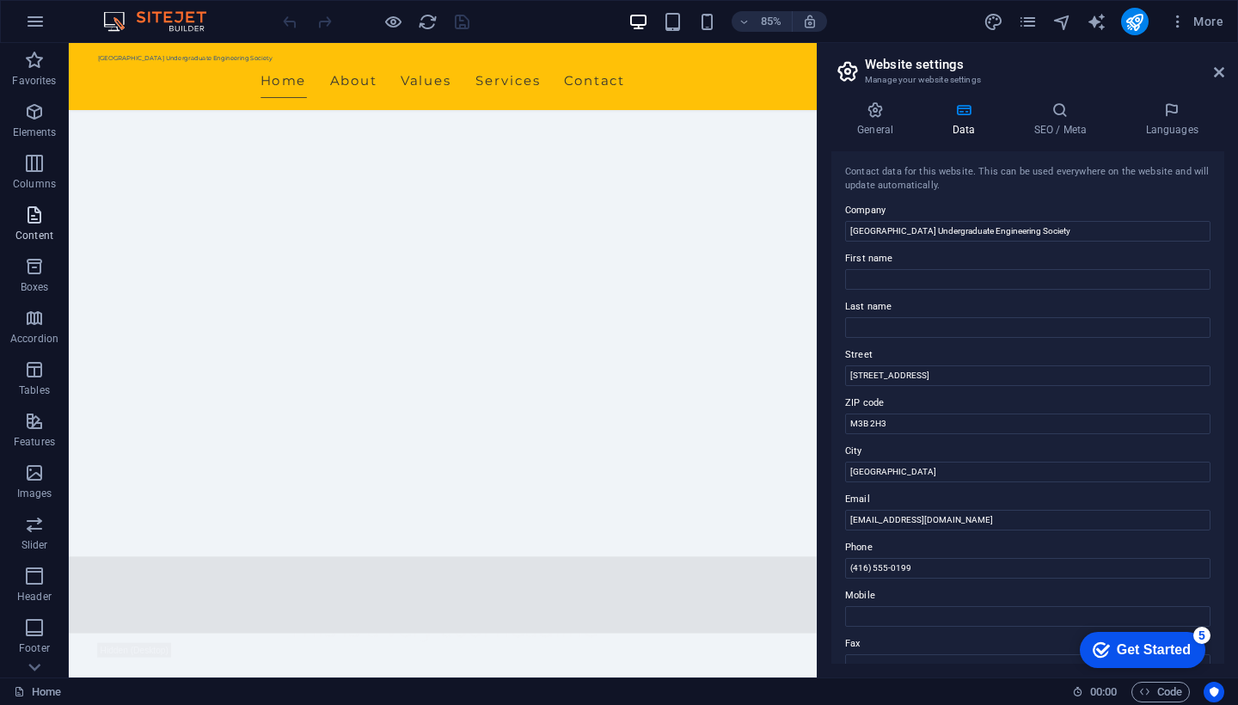
click at [29, 235] on p "Content" at bounding box center [34, 236] width 38 height 14
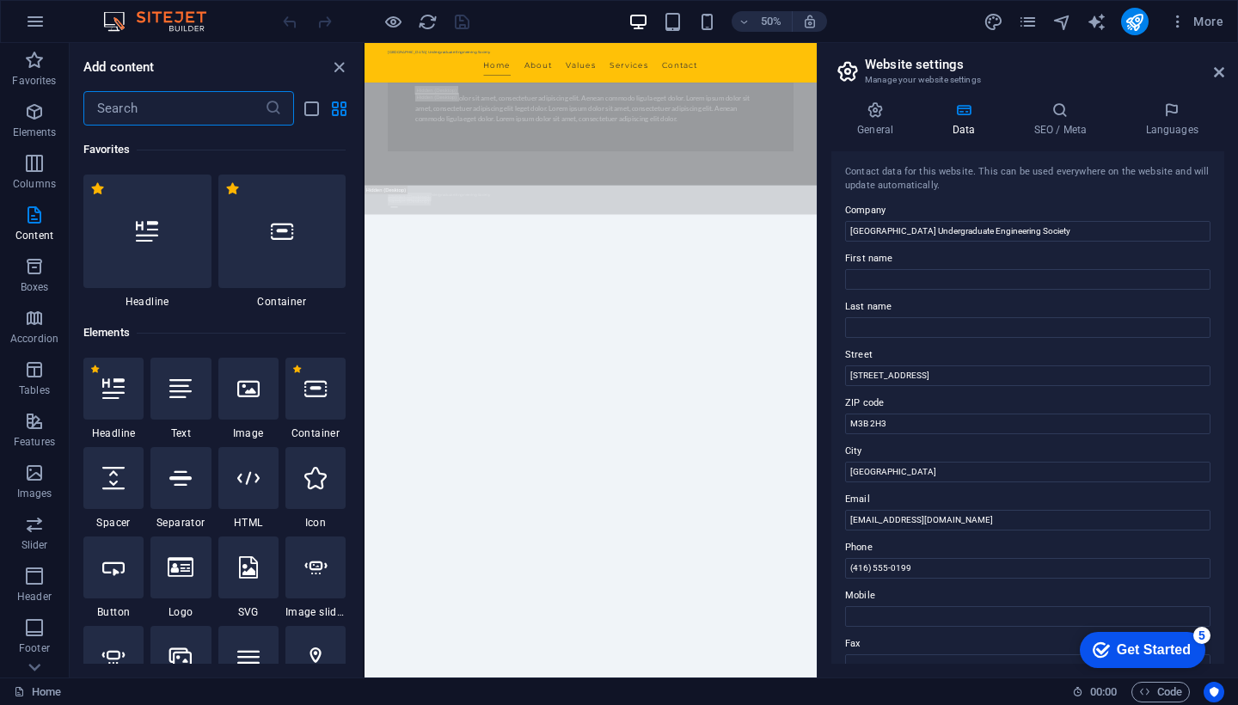
scroll to position [3009, 0]
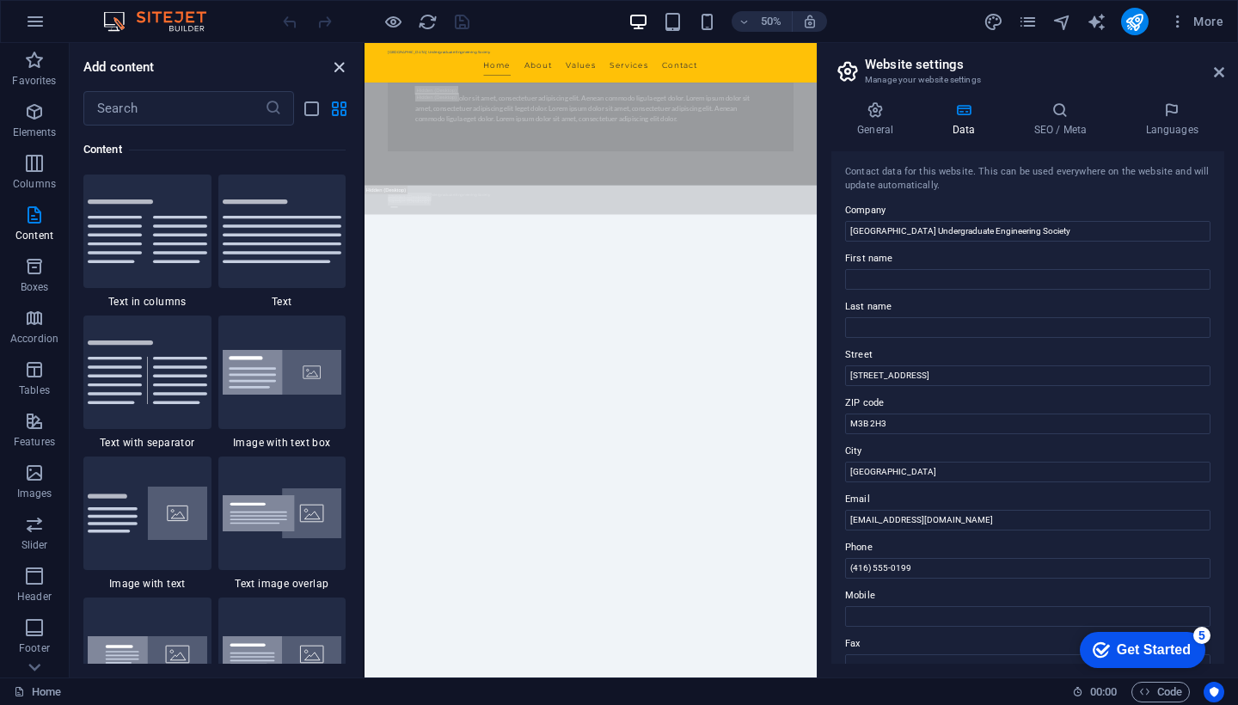
click at [338, 64] on icon "close panel" at bounding box center [339, 68] width 20 height 20
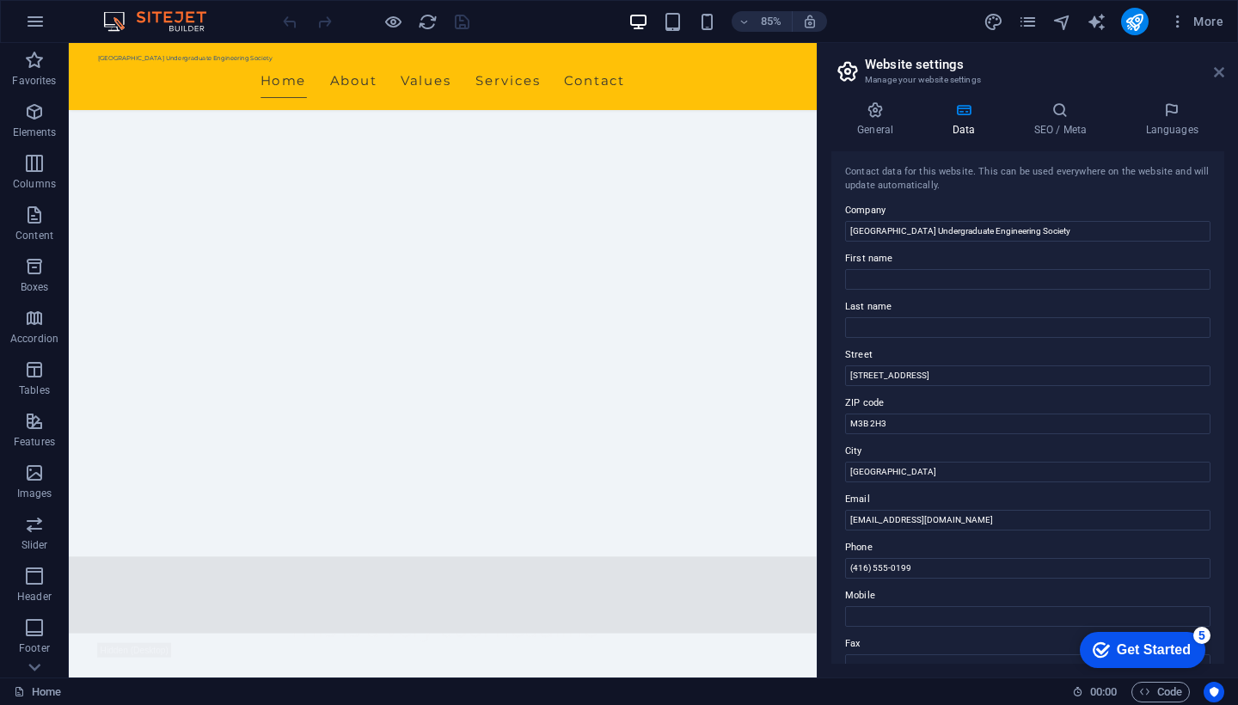
click at [1221, 69] on icon at bounding box center [1219, 72] width 10 height 14
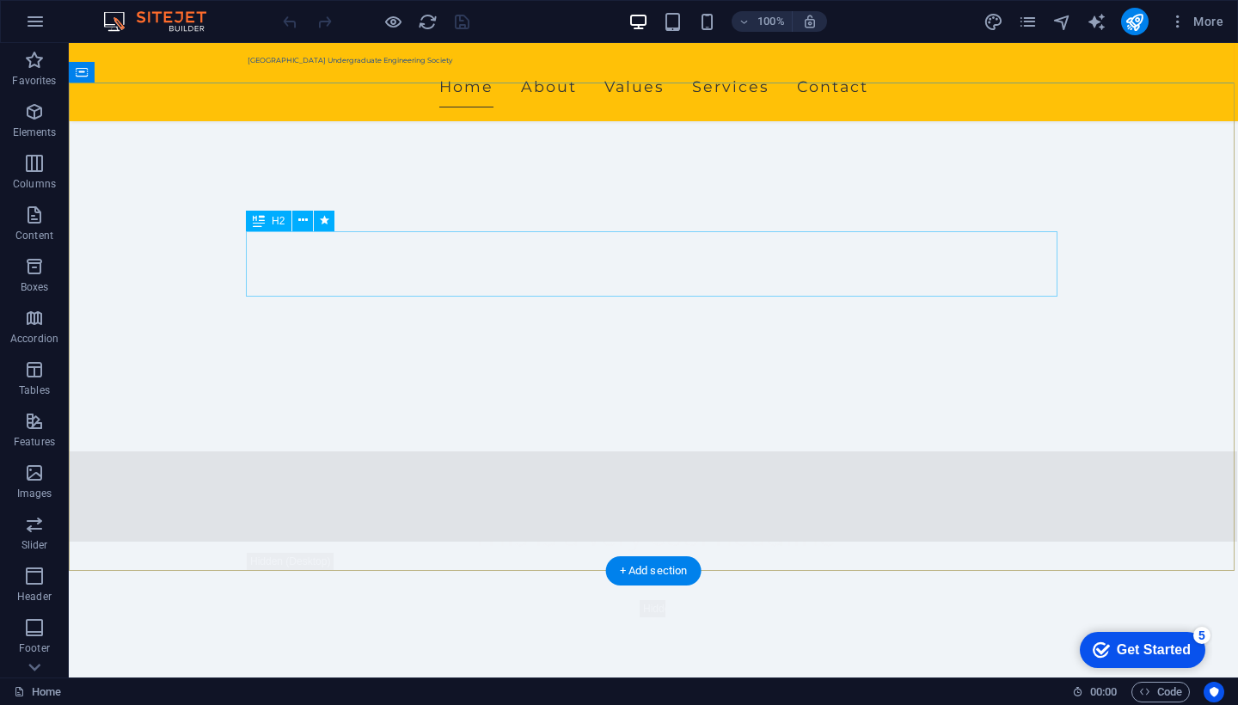
scroll to position [2297, 0]
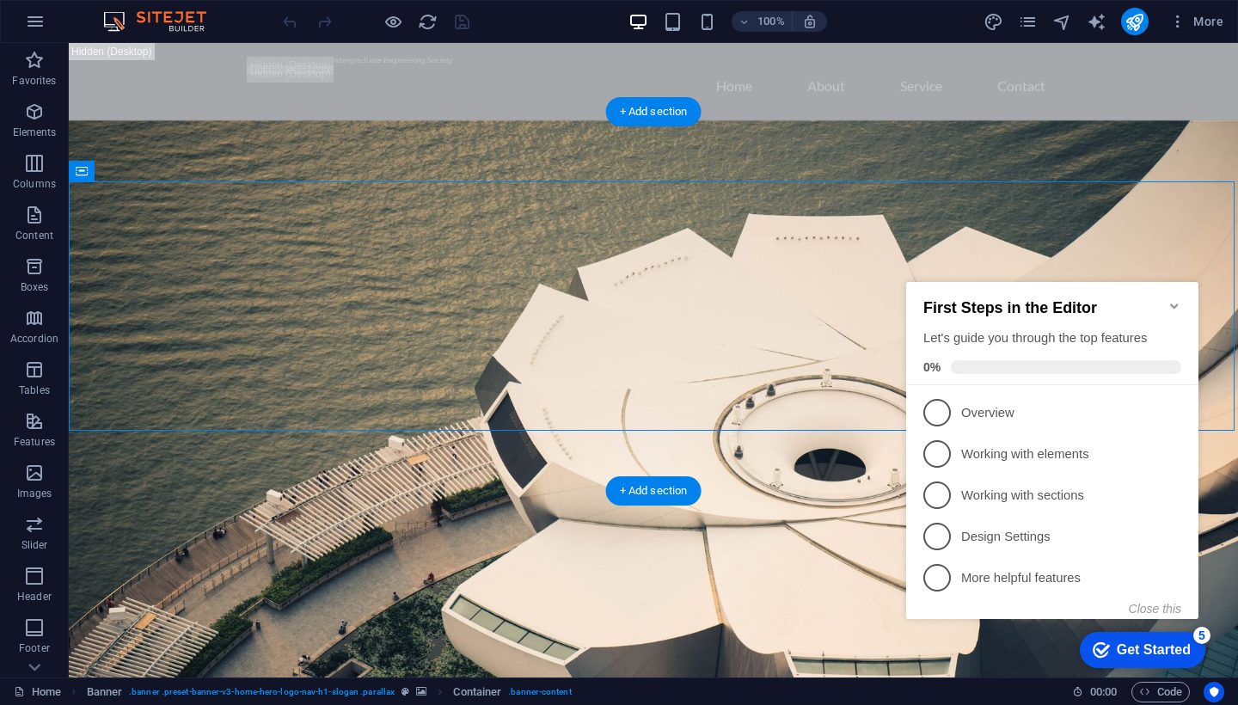
click at [548, 474] on figure at bounding box center [654, 437] width 1170 height 635
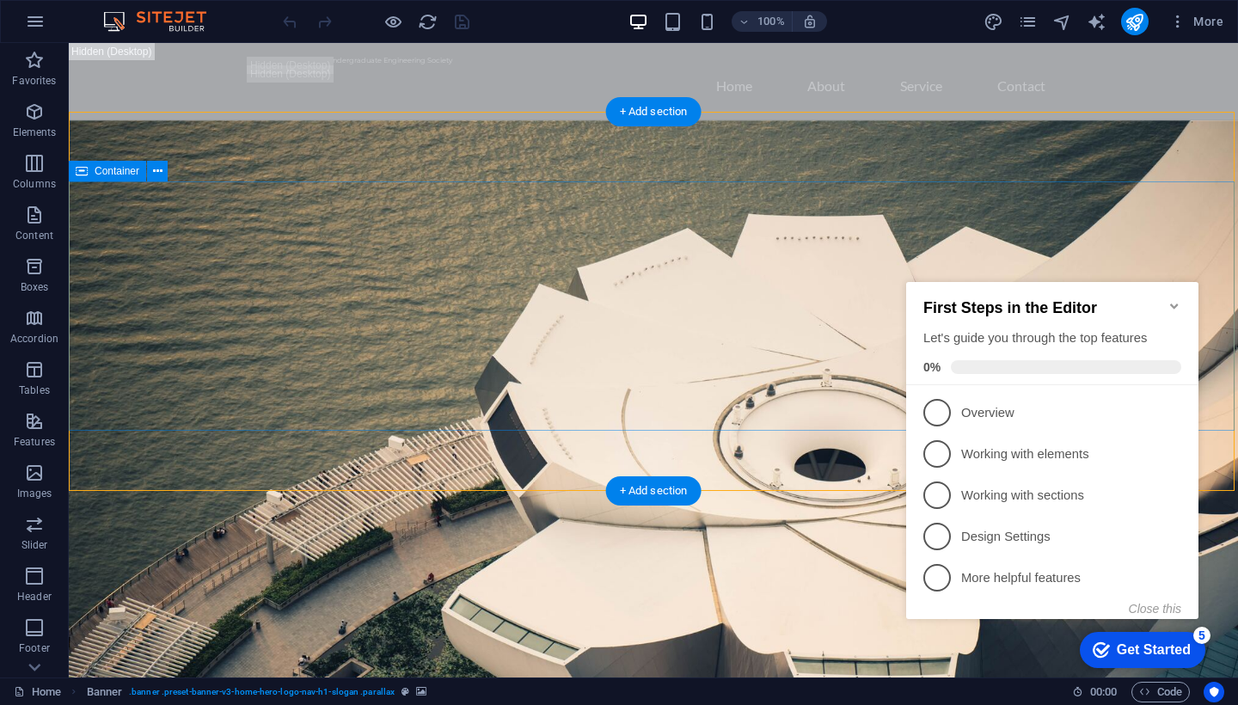
click at [1180, 299] on icon "Minimize checklist" at bounding box center [1175, 306] width 14 height 14
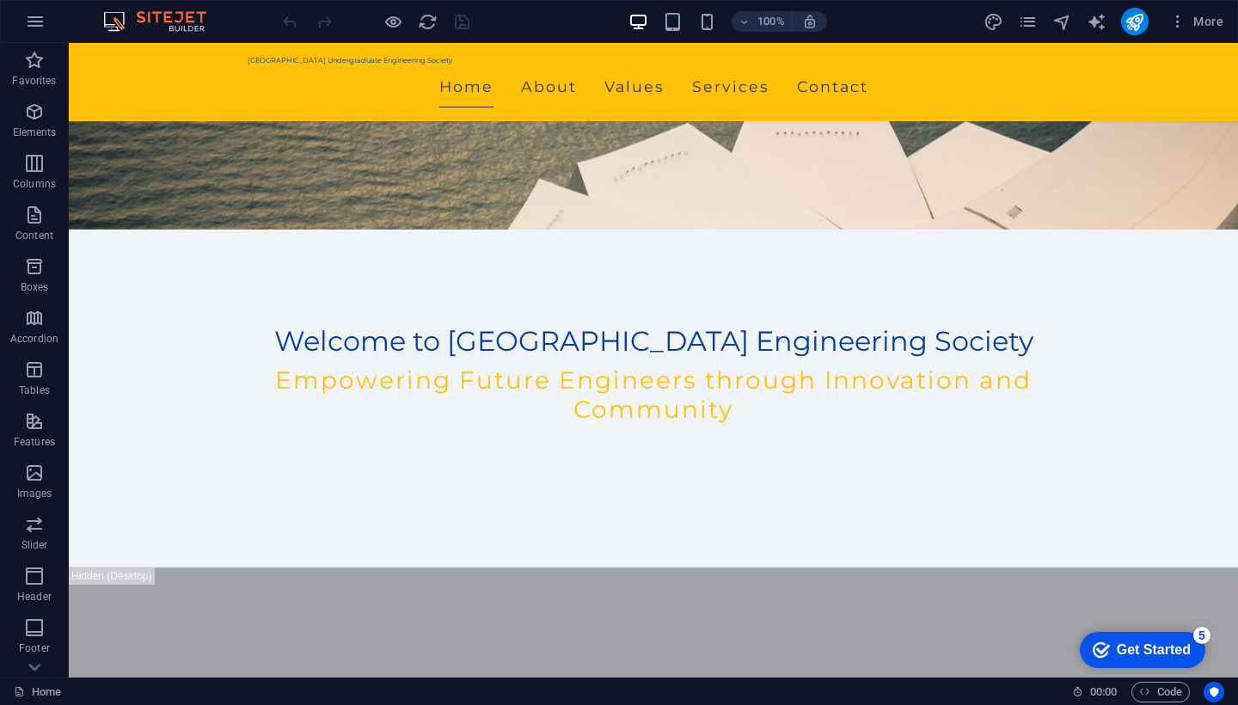
scroll to position [2585, 0]
